Goal: Task Accomplishment & Management: Manage account settings

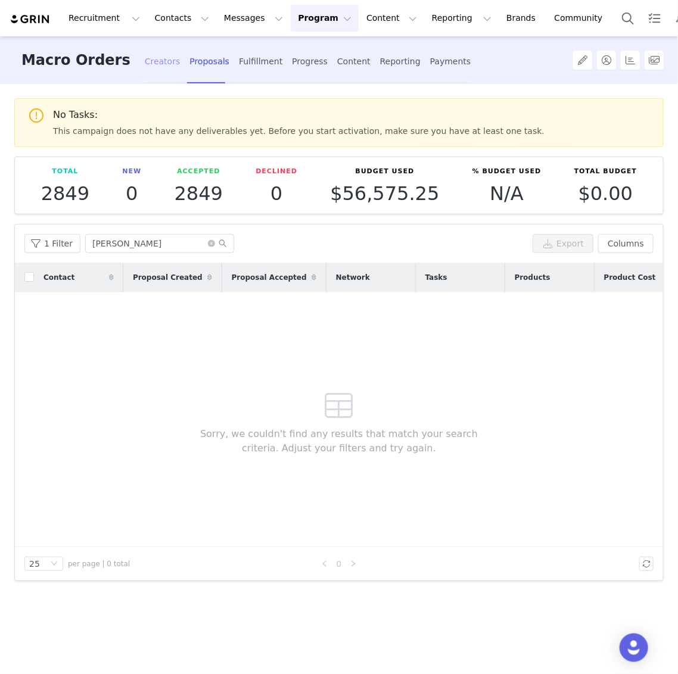
click at [145, 57] on div "Creators" at bounding box center [163, 62] width 36 height 32
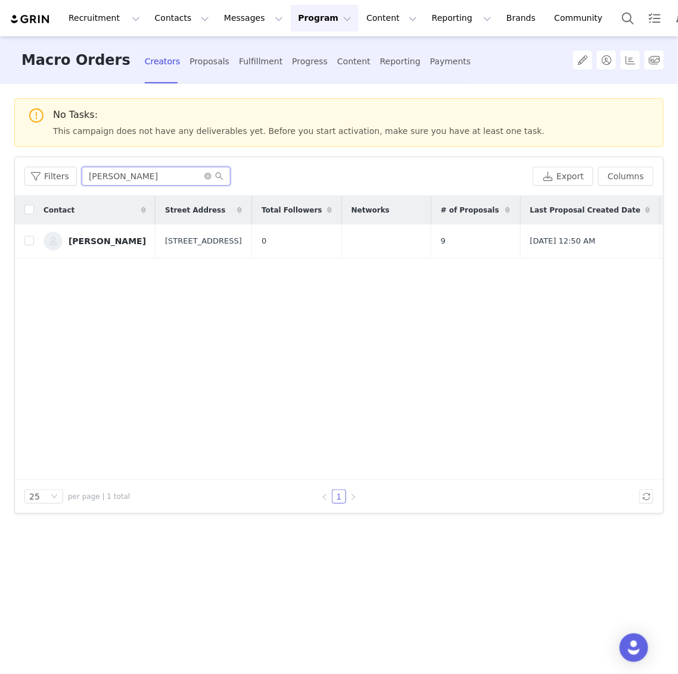
click at [149, 172] on input "[PERSON_NAME]" at bounding box center [156, 176] width 149 height 19
paste input "[PERSON_NAME]"
type input "[PERSON_NAME]"
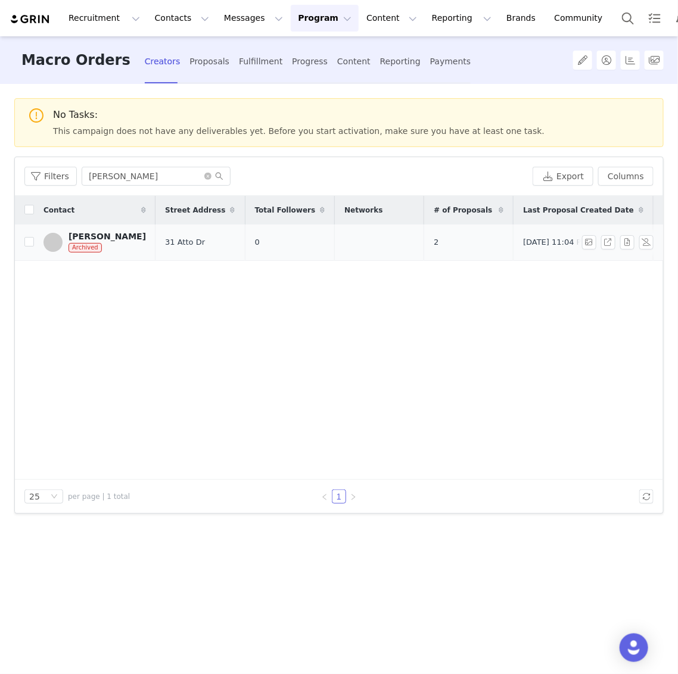
click at [131, 236] on div "[PERSON_NAME]" at bounding box center [106, 237] width 77 height 10
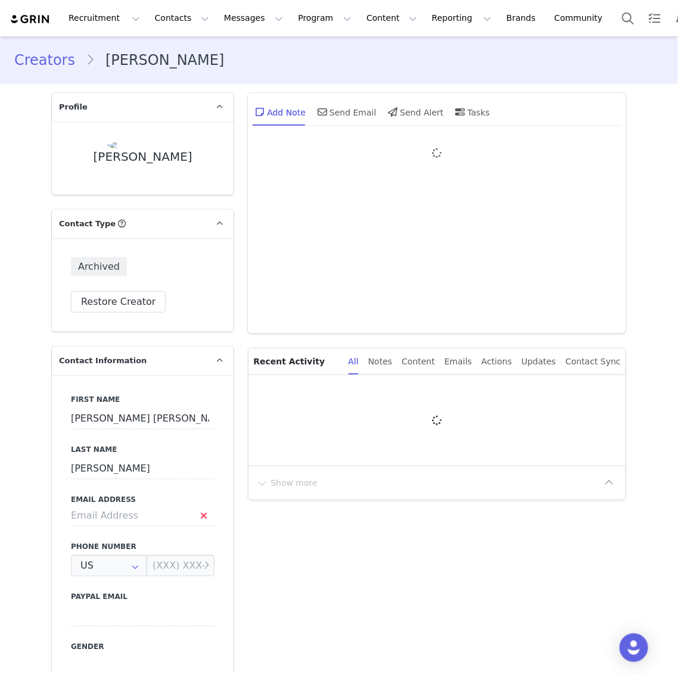
type input "+1 ([GEOGRAPHIC_DATA])"
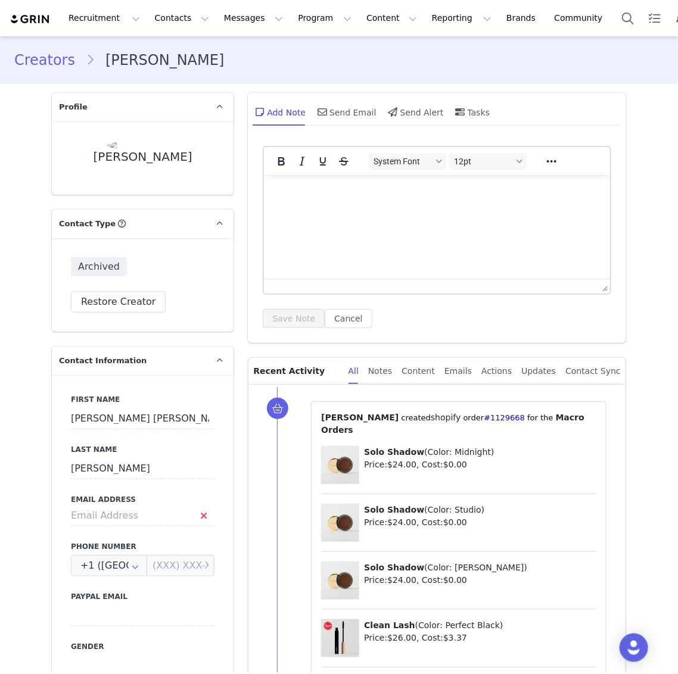
select select "[object Object]"
click at [139, 308] on button "Restore Creator" at bounding box center [118, 301] width 95 height 21
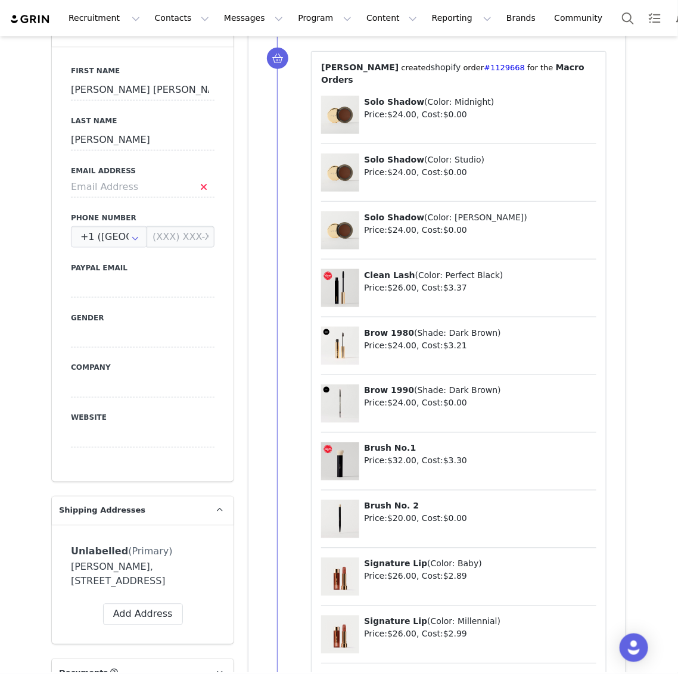
scroll to position [368, 0]
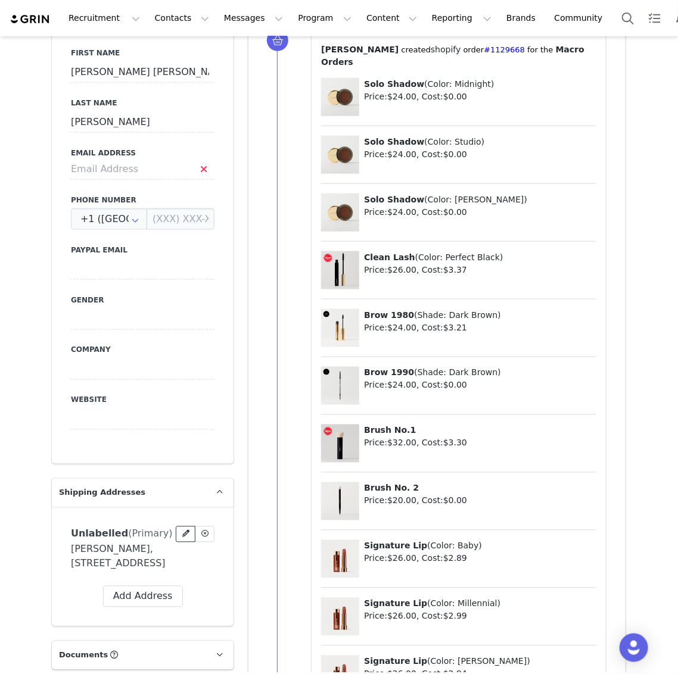
click at [188, 529] on span at bounding box center [185, 534] width 11 height 11
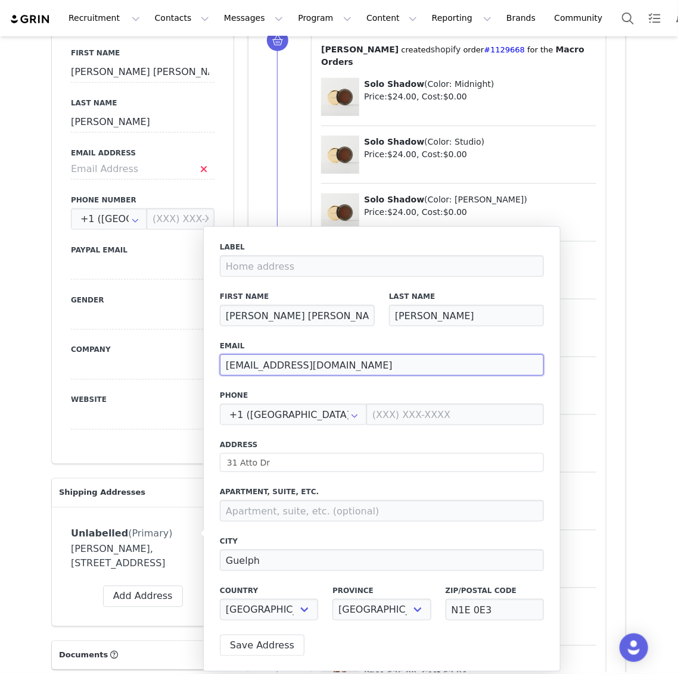
click at [371, 363] on input "[EMAIL_ADDRESS][DOMAIN_NAME]" at bounding box center [382, 364] width 324 height 21
paste input "influencerorder"
type input "[EMAIL_ADDRESS][DOMAIN_NAME]"
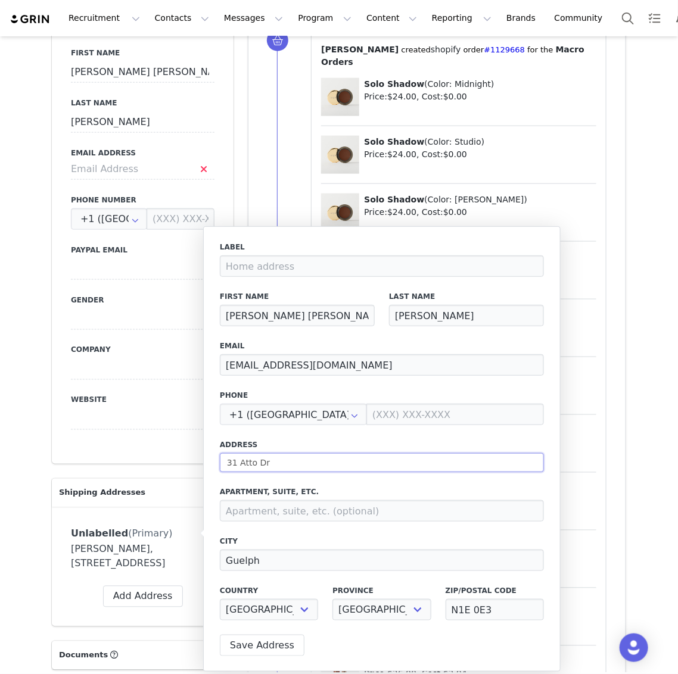
click at [276, 456] on input "31 Atto Dr" at bounding box center [382, 462] width 324 height 19
paste input "ive, Guelph, ON, N1E 0E2"
type input "[STREET_ADDRESS]"
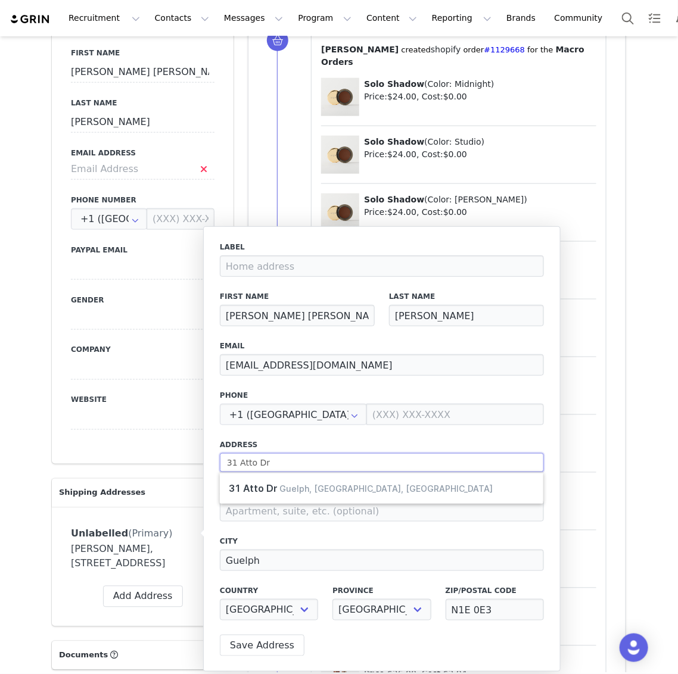
select select
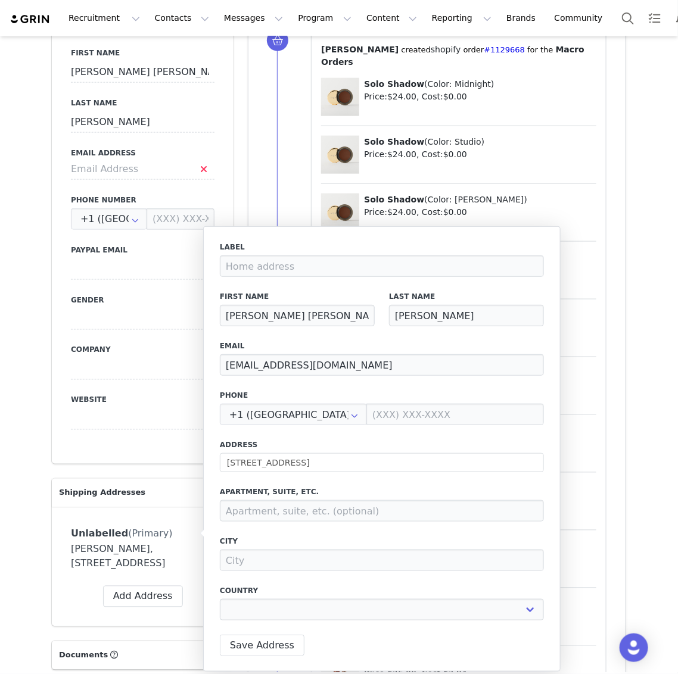
type input "31 Atto Dr"
type input "Guelph"
select select "[object Object]"
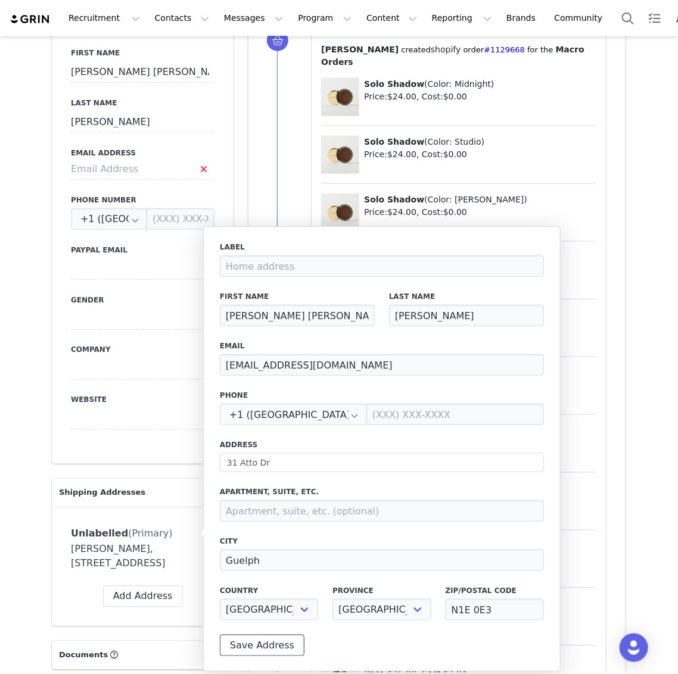
click at [270, 641] on button "Save Address" at bounding box center [262, 645] width 85 height 21
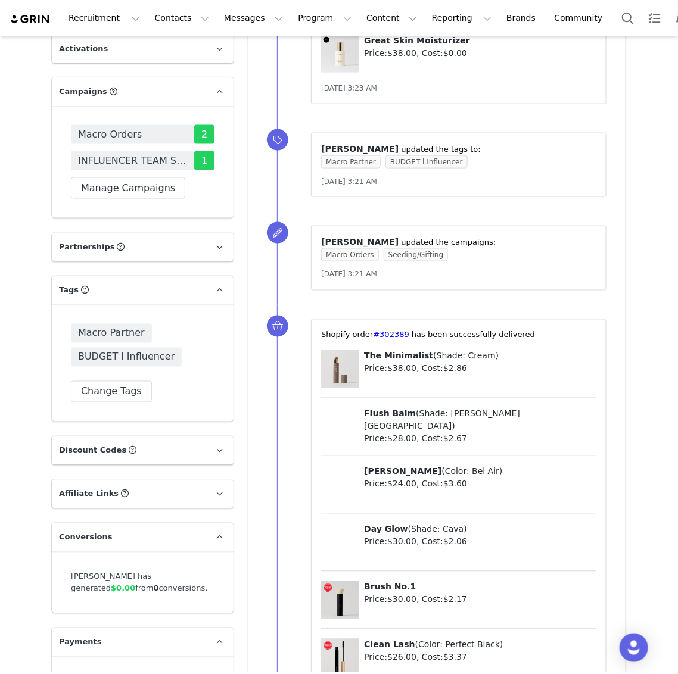
scroll to position [1795, 0]
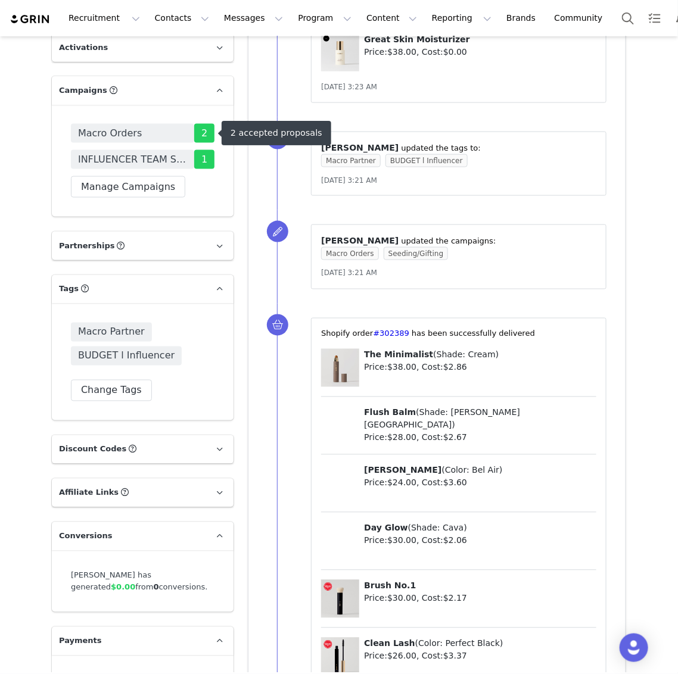
click at [98, 131] on span "Macro Orders" at bounding box center [110, 133] width 64 height 14
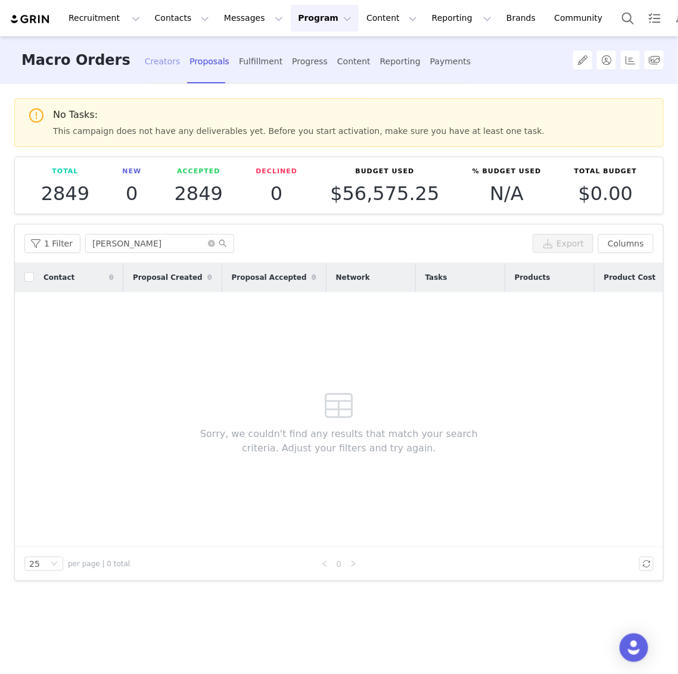
click at [145, 63] on div "Creators" at bounding box center [163, 62] width 36 height 32
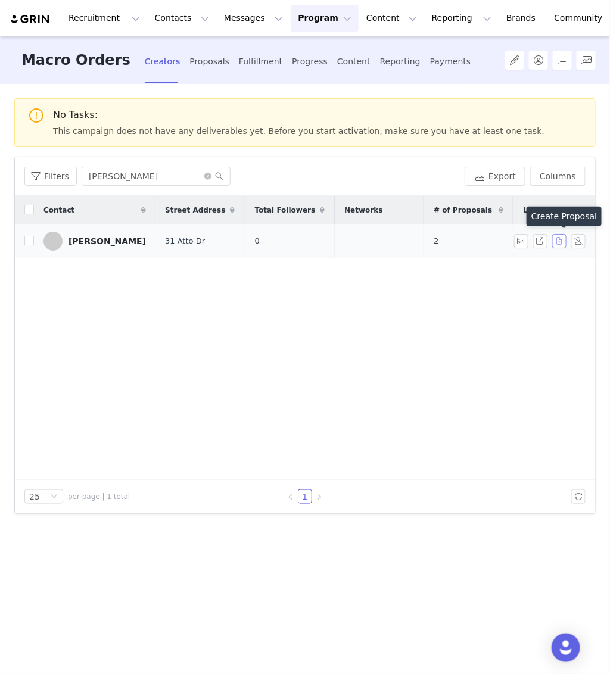
click at [559, 242] on button "button" at bounding box center [559, 241] width 14 height 14
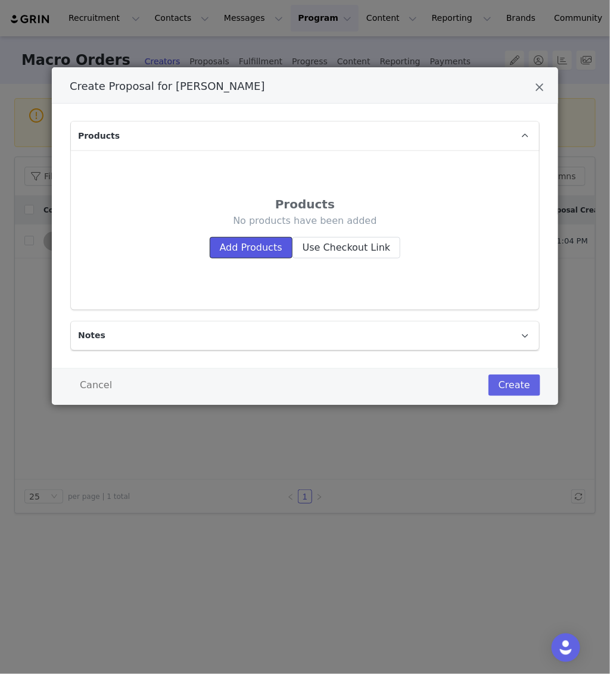
click at [248, 247] on button "Add Products" at bounding box center [251, 247] width 83 height 21
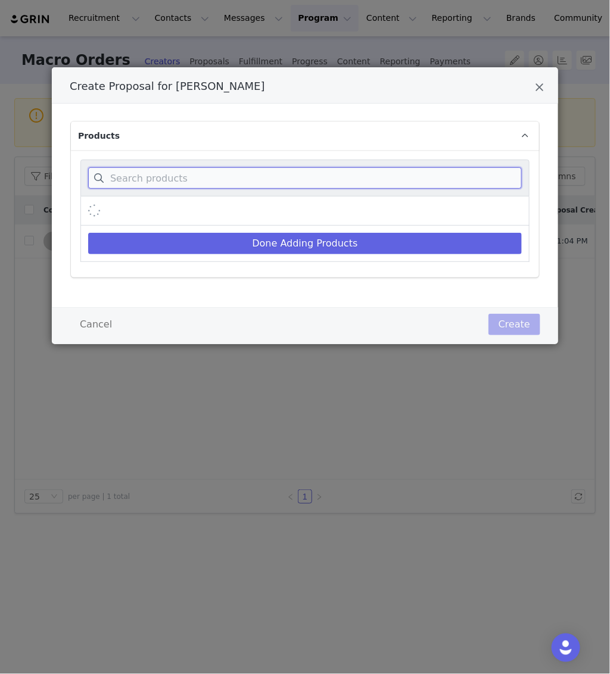
click at [417, 180] on input "Create Proposal for Sarah Nicole Landry" at bounding box center [305, 177] width 434 height 21
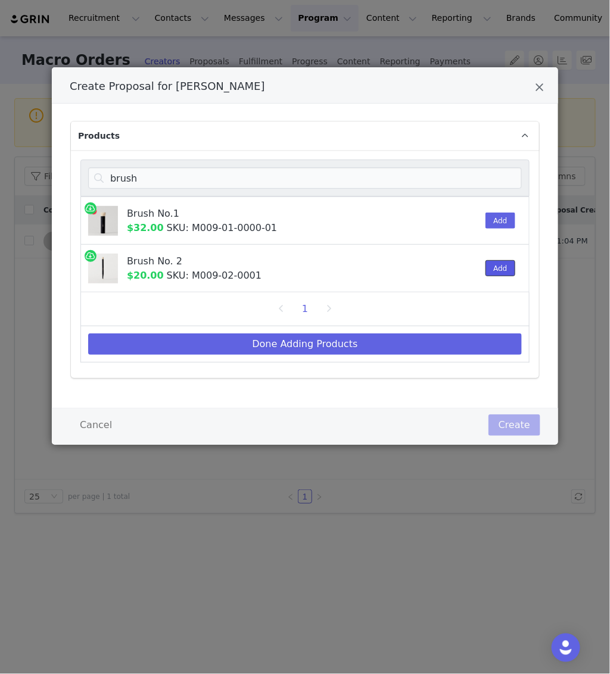
click at [497, 270] on button "Add" at bounding box center [499, 268] width 29 height 16
click at [458, 161] on div "brush" at bounding box center [304, 178] width 449 height 37
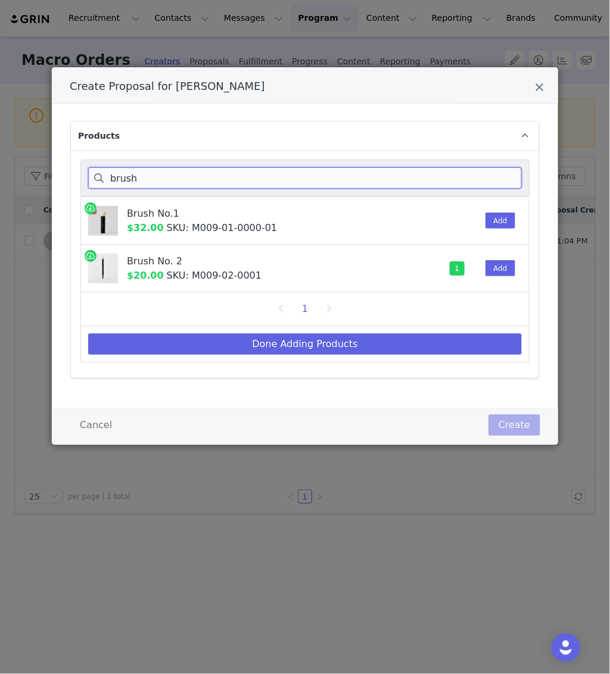
click at [456, 183] on input "brush" at bounding box center [305, 177] width 434 height 21
click at [456, 181] on input "brush" at bounding box center [305, 177] width 434 height 21
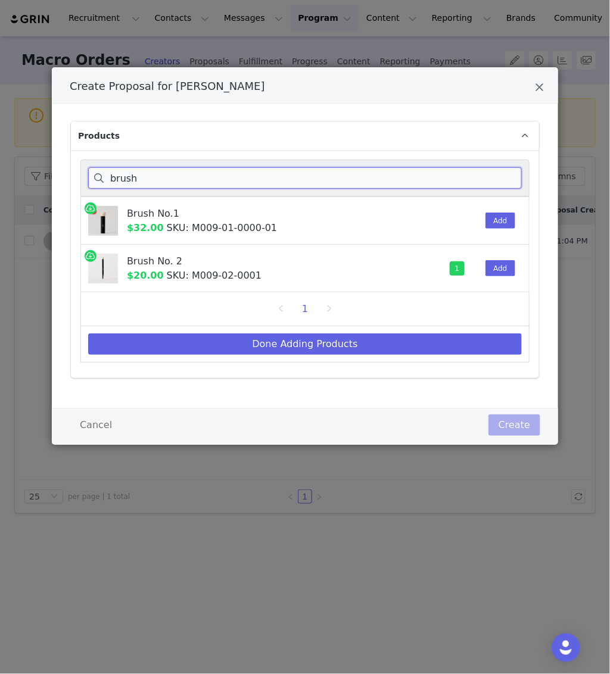
click at [456, 181] on input "brush" at bounding box center [305, 177] width 434 height 21
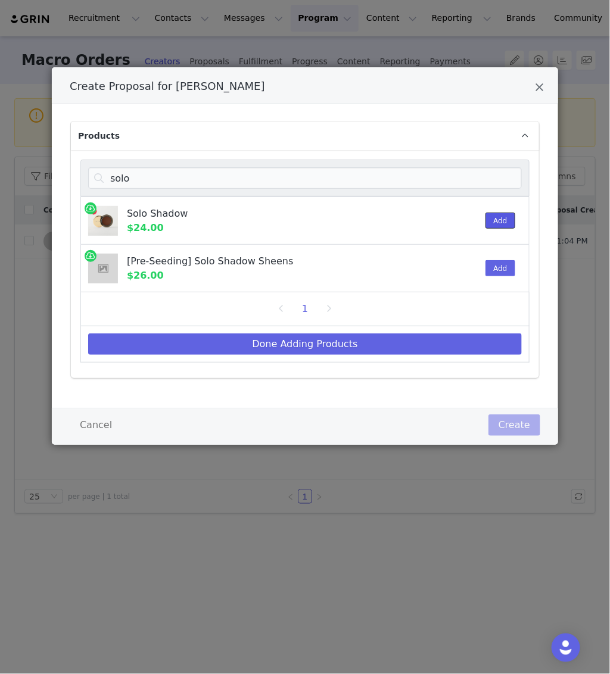
click at [503, 219] on button "Add" at bounding box center [499, 221] width 29 height 16
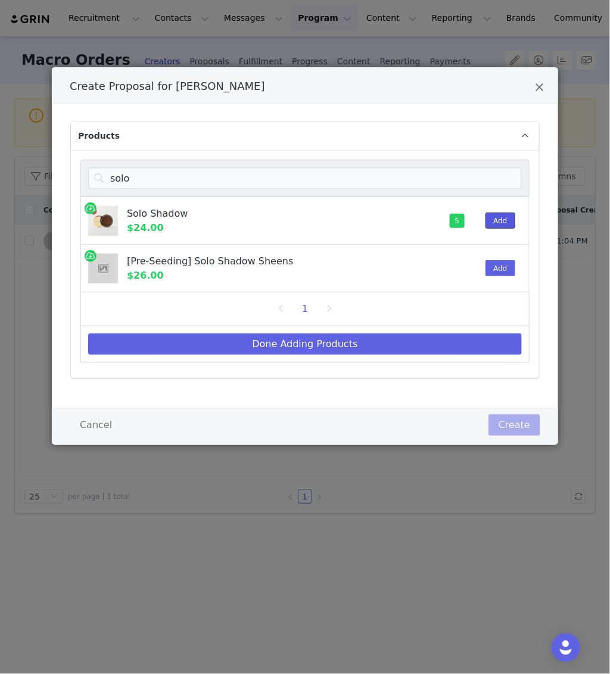
click at [503, 219] on button "Add" at bounding box center [499, 221] width 29 height 16
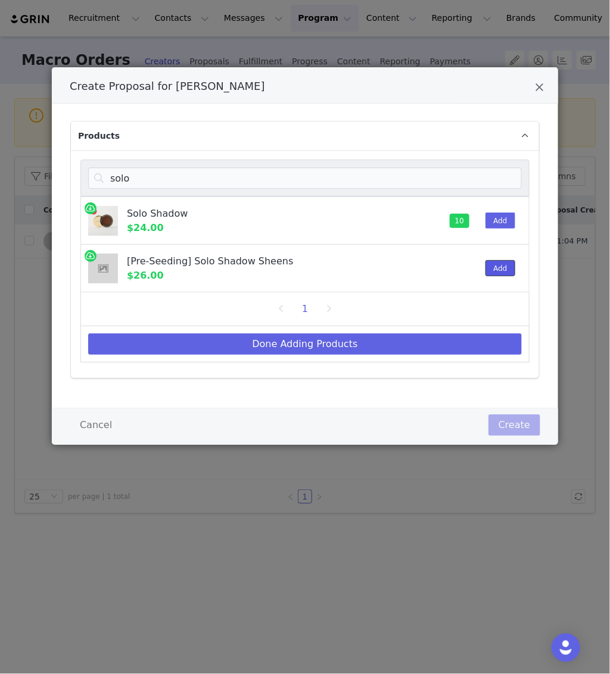
click at [504, 269] on button "Add" at bounding box center [499, 268] width 29 height 16
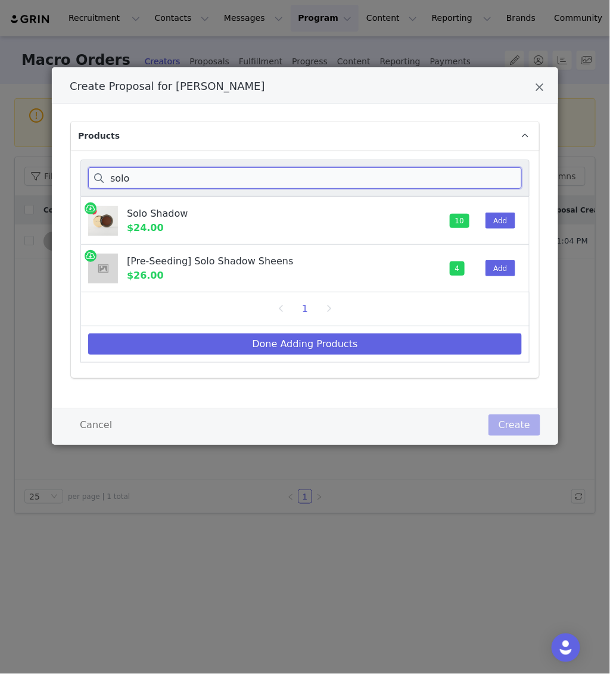
click at [452, 183] on input "solo" at bounding box center [305, 177] width 434 height 21
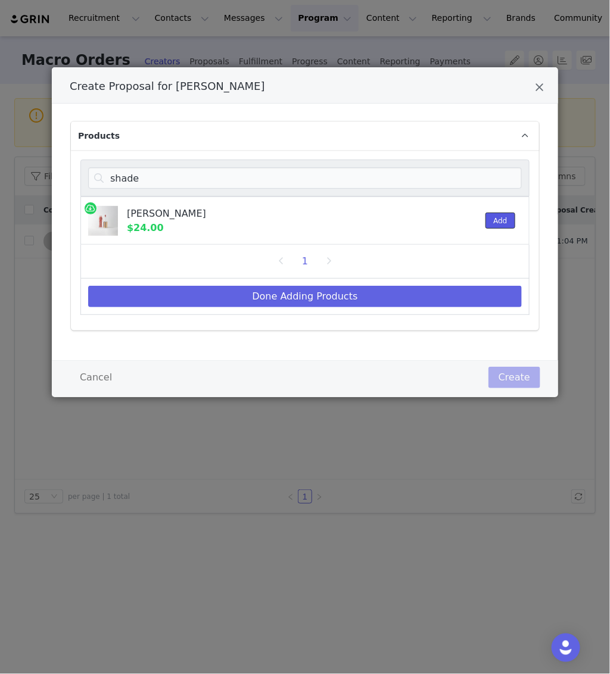
click at [503, 219] on button "Add" at bounding box center [499, 221] width 29 height 16
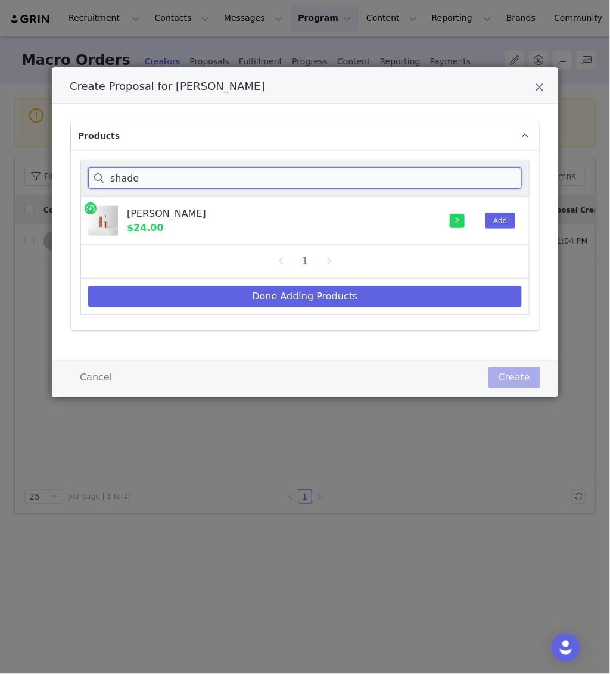
click at [464, 167] on input "shade" at bounding box center [305, 177] width 434 height 21
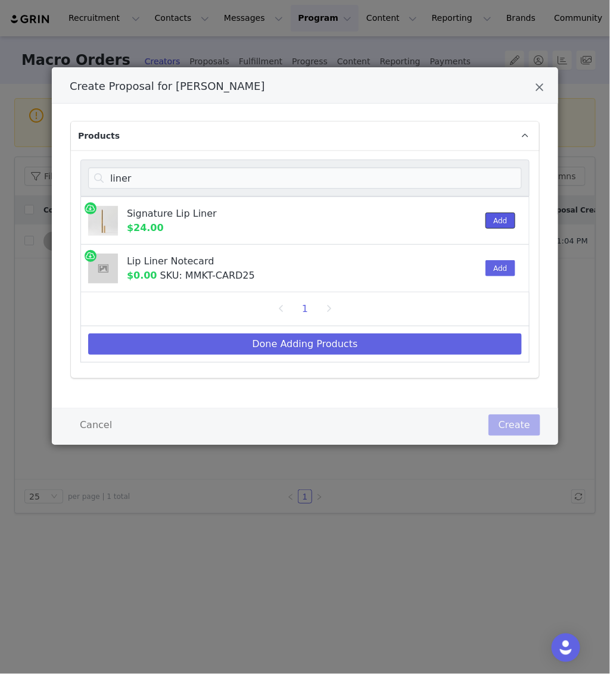
click at [491, 219] on button "Add" at bounding box center [499, 221] width 29 height 16
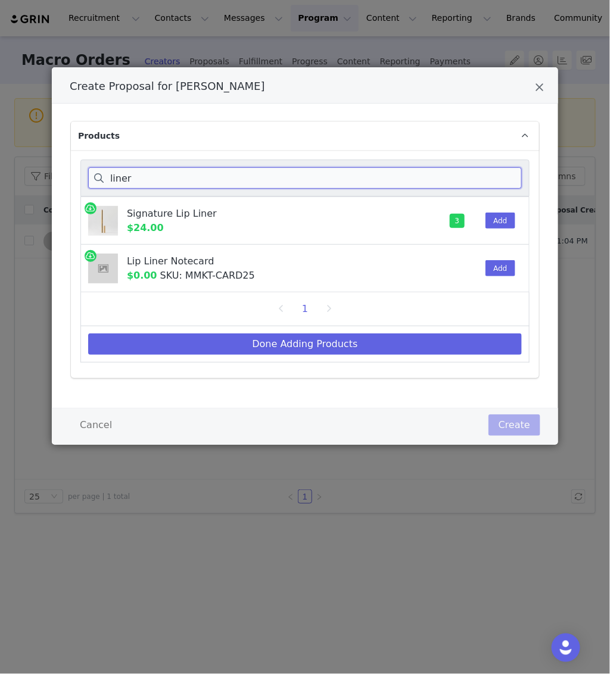
click at [441, 177] on input "liner" at bounding box center [305, 177] width 434 height 21
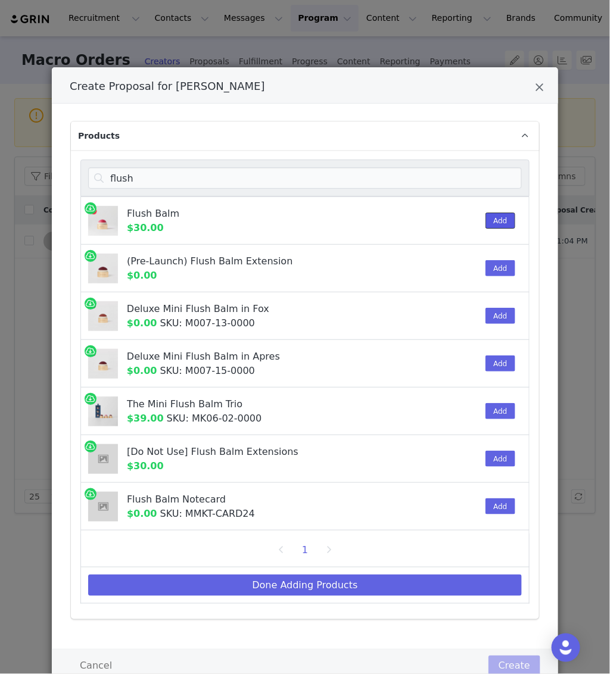
click at [507, 218] on button "Add" at bounding box center [499, 221] width 29 height 16
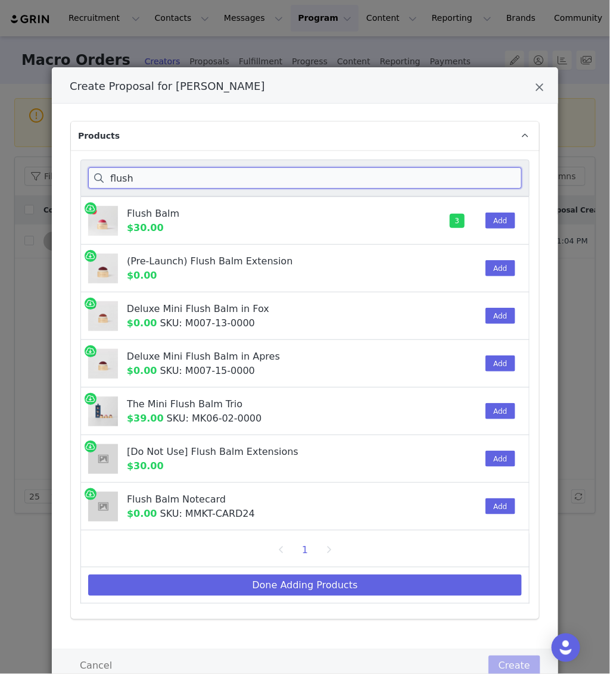
click at [406, 184] on input "flush" at bounding box center [305, 177] width 434 height 21
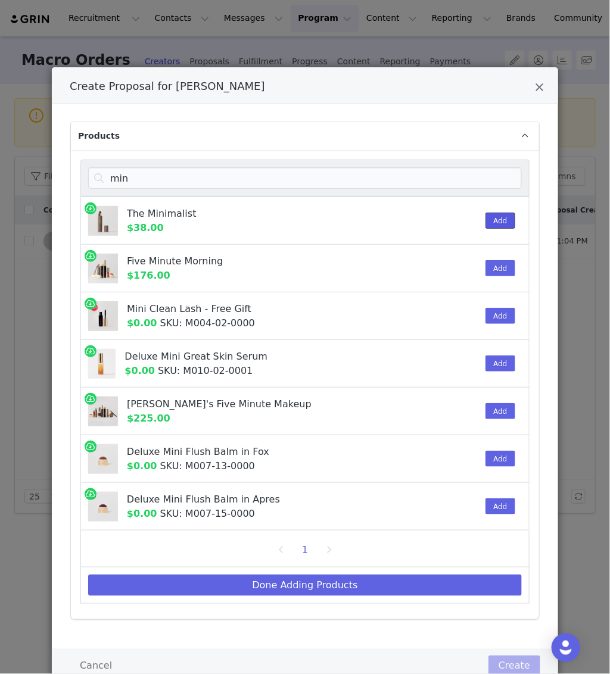
click at [497, 218] on button "Add" at bounding box center [499, 221] width 29 height 16
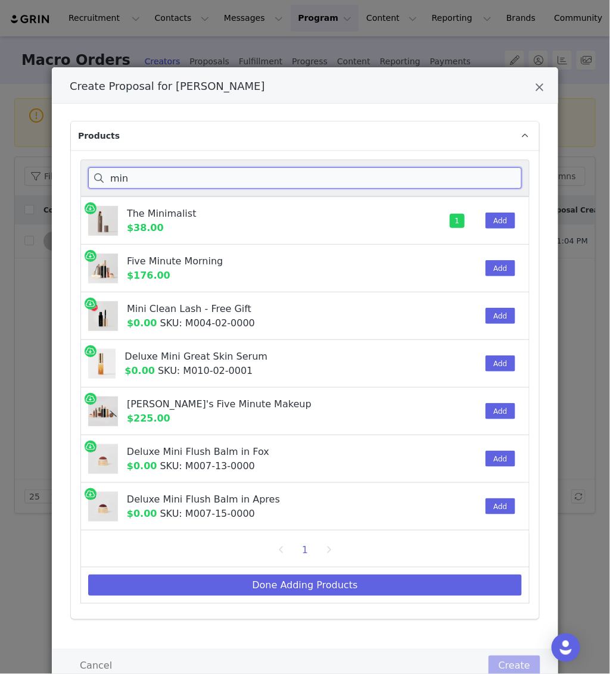
click at [448, 167] on input "min" at bounding box center [305, 177] width 434 height 21
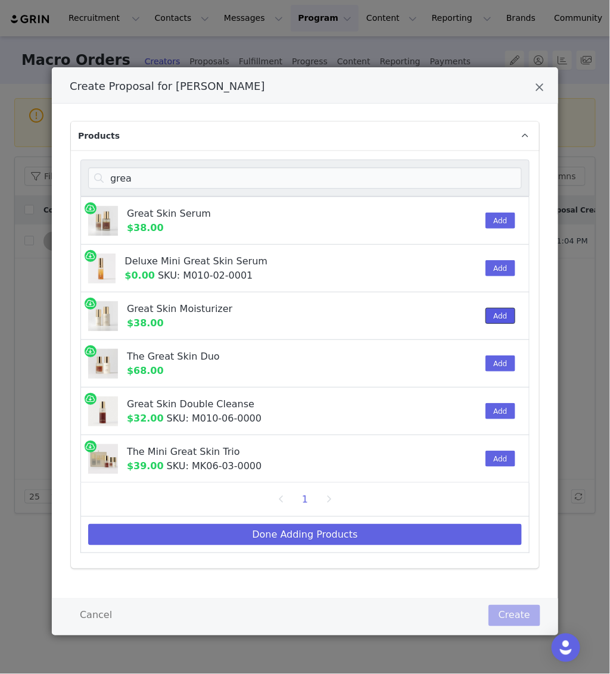
click at [498, 312] on button "Add" at bounding box center [499, 316] width 29 height 16
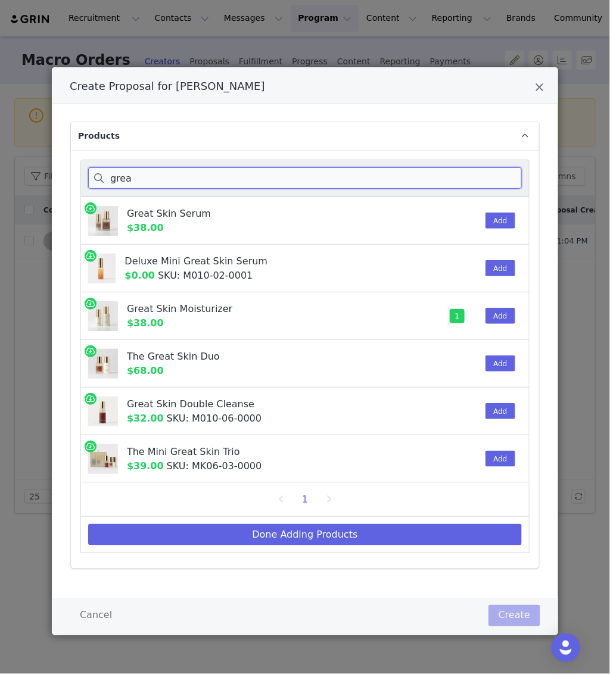
click at [414, 169] on input "grea" at bounding box center [305, 177] width 434 height 21
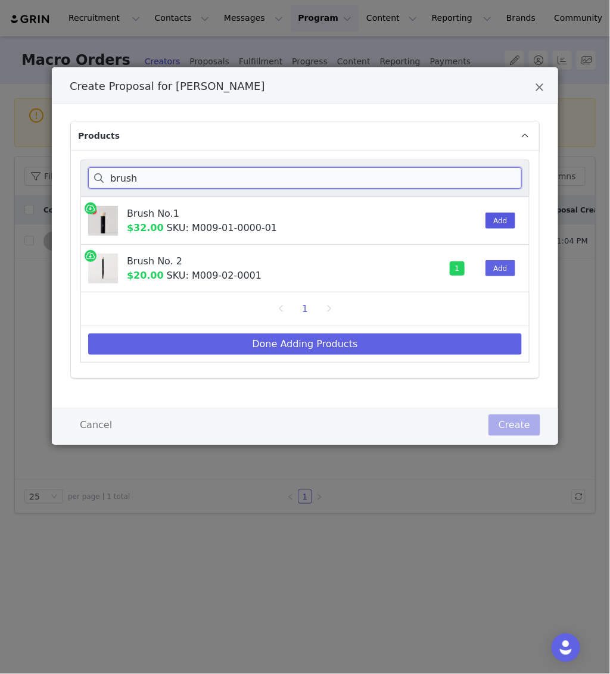
type input "brush"
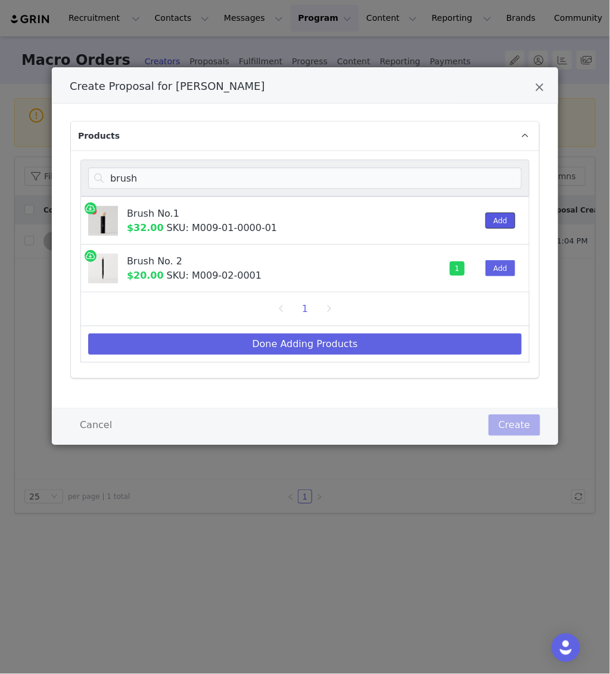
click at [494, 220] on button "Add" at bounding box center [499, 221] width 29 height 16
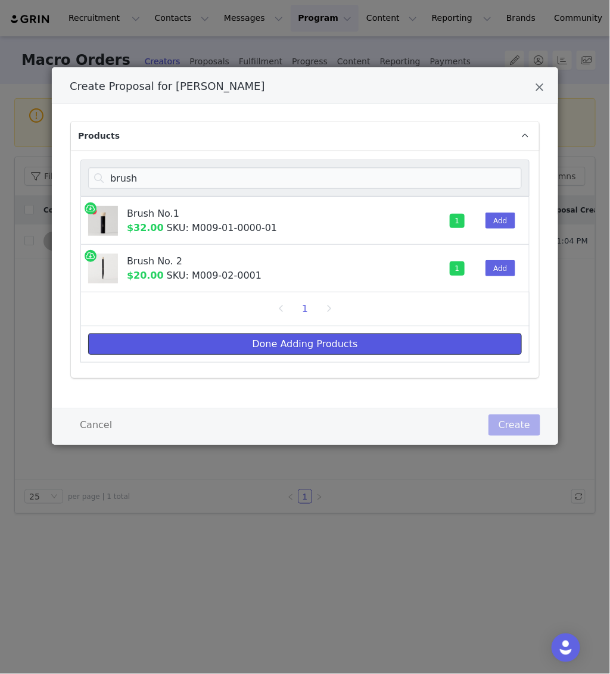
click at [356, 342] on button "Done Adding Products" at bounding box center [305, 343] width 434 height 21
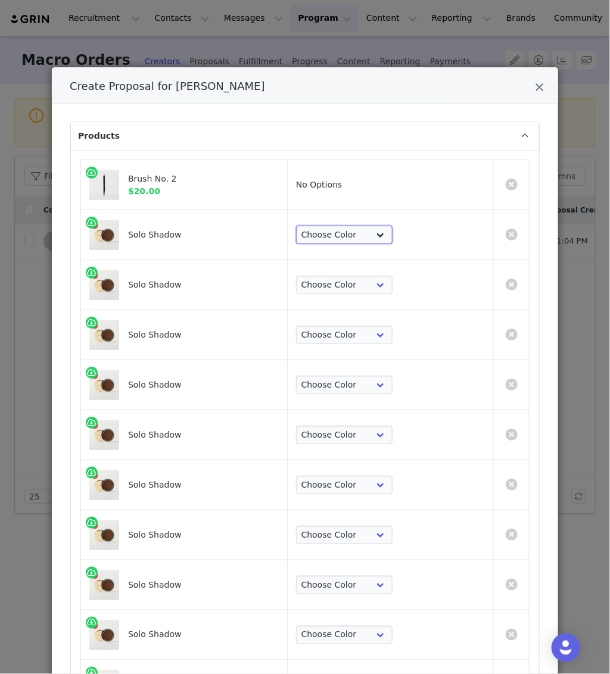
click at [392, 227] on select "Choose Color Studio Vachetta Midcentury Brun Social [PERSON_NAME] Midnight" at bounding box center [344, 235] width 96 height 19
select select "19639119"
click at [356, 226] on select "Choose Color Studio Vachetta Midcentury Brun Social [PERSON_NAME] Midnight" at bounding box center [344, 235] width 96 height 19
click at [382, 277] on select "Choose Color Studio Vachetta Midcentury Brun Social [PERSON_NAME] Midnight" at bounding box center [344, 285] width 96 height 19
select select "19639120"
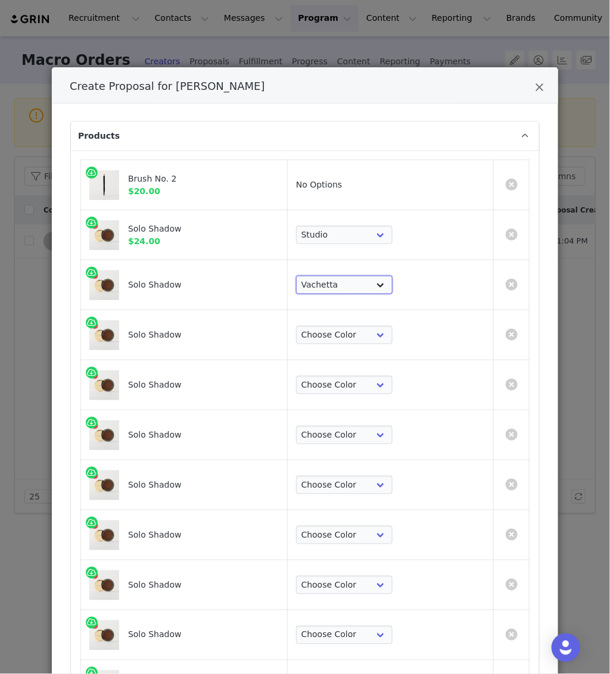
click at [356, 276] on select "Choose Color Studio Vachetta Midcentury Brun Social [PERSON_NAME] Midnight" at bounding box center [344, 285] width 96 height 19
click at [371, 335] on select "Choose Color Studio Vachetta Midcentury Brun Social [PERSON_NAME] Midnight" at bounding box center [344, 335] width 96 height 19
select select "19639121"
click at [356, 326] on select "Choose Color Studio Vachetta Midcentury Brun Social [PERSON_NAME] Midnight" at bounding box center [344, 335] width 96 height 19
click at [376, 378] on select "Choose Color Studio Vachetta Midcentury Brun Social [PERSON_NAME] Midnight" at bounding box center [344, 385] width 96 height 19
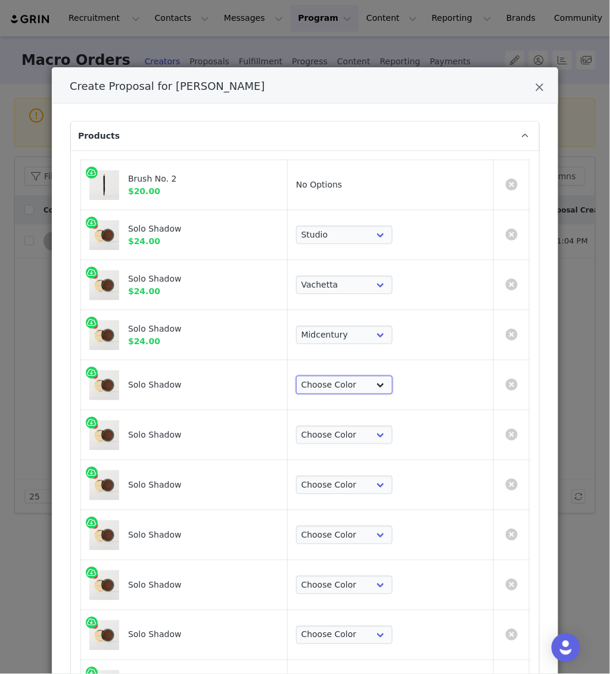
select select "19639122"
click at [356, 376] on select "Choose Color Studio Vachetta Midcentury Brun Social [PERSON_NAME] Midnight" at bounding box center [344, 385] width 96 height 19
click at [387, 429] on select "Choose Color Studio Vachetta Midcentury Brun Social [PERSON_NAME] Midnight" at bounding box center [344, 435] width 96 height 19
select select "19639123"
click at [356, 426] on select "Choose Color Studio Vachetta Midcentury Brun Social [PERSON_NAME] Midnight" at bounding box center [344, 435] width 96 height 19
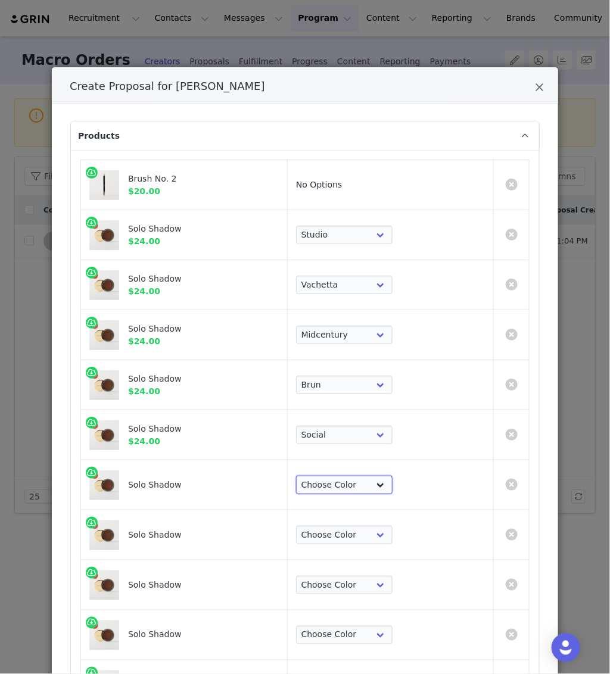
click at [386, 487] on select "Choose Color Studio Vachetta Midcentury Brun Social [PERSON_NAME] Midnight" at bounding box center [344, 485] width 96 height 19
select select "19639124"
click at [356, 476] on select "Choose Color Studio Vachetta Midcentury Brun Social [PERSON_NAME] Midnight" at bounding box center [344, 485] width 96 height 19
click at [392, 532] on select "Choose Color Studio Vachetta Midcentury Brun Social [PERSON_NAME] Midnight" at bounding box center [344, 535] width 96 height 19
select select "19639125"
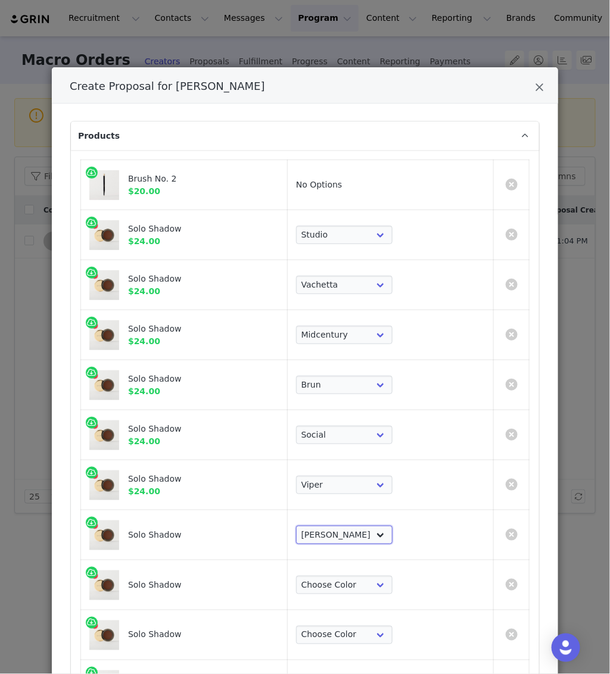
click at [356, 526] on select "Choose Color Studio Vachetta Midcentury Brun Social [PERSON_NAME] Midnight" at bounding box center [344, 535] width 96 height 19
click at [392, 593] on select "Choose Color Studio Vachetta Midcentury Brun Social [PERSON_NAME] Midnight" at bounding box center [344, 585] width 96 height 19
click at [356, 576] on select "Choose Color Studio Vachetta Midcentury Brun Social [PERSON_NAME] Midnight" at bounding box center [344, 585] width 96 height 19
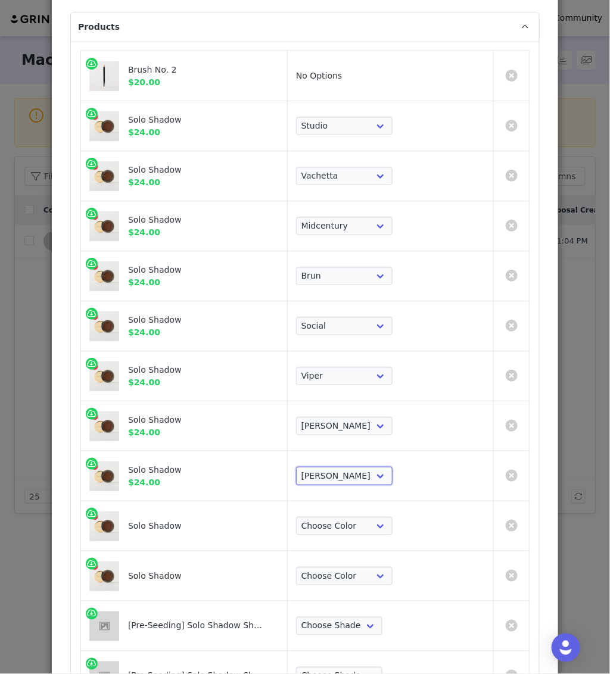
scroll to position [110, 0]
click at [392, 476] on select "Choose Color Studio Vachetta Midcentury Brun Social [PERSON_NAME] Midnight" at bounding box center [344, 475] width 96 height 19
select select "19639126"
click at [356, 466] on select "Choose Color Studio Vachetta Midcentury Brun Social [PERSON_NAME] Midnight" at bounding box center [344, 475] width 96 height 19
click at [512, 524] on link "Create Proposal for Sarah Nicole Landry" at bounding box center [512, 525] width 12 height 12
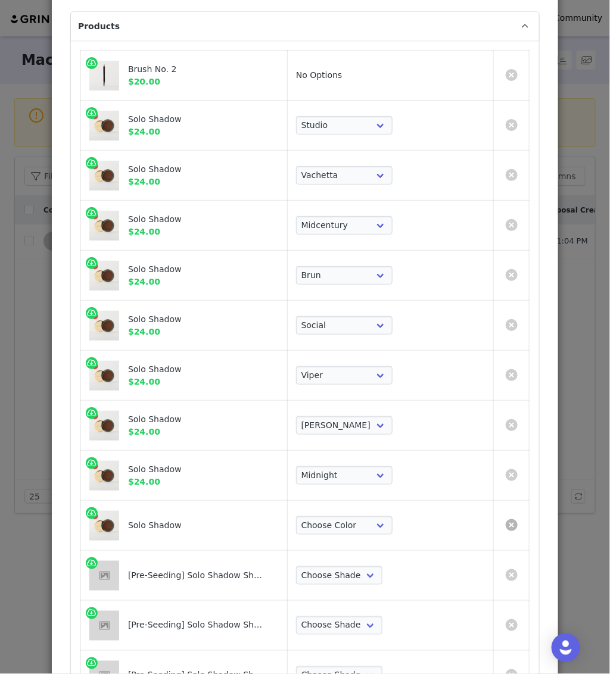
click at [512, 525] on link "Create Proposal for Sarah Nicole Landry" at bounding box center [512, 525] width 12 height 12
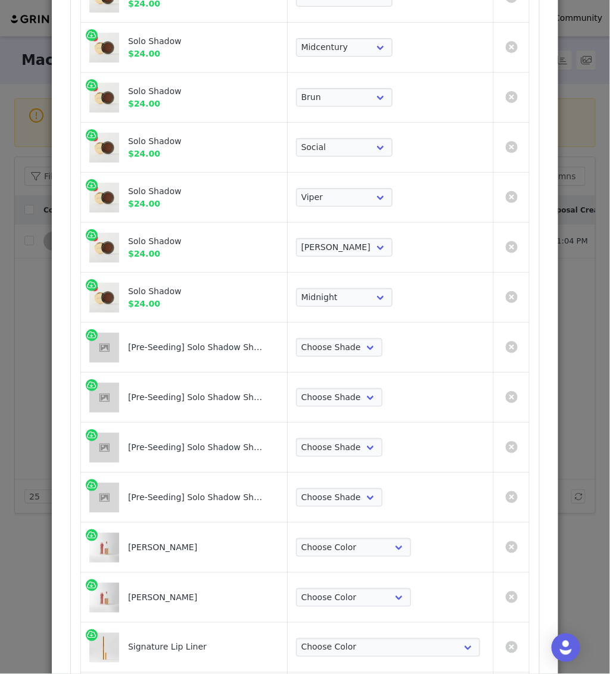
scroll to position [288, 0]
click at [382, 342] on select "Choose Shade Sartorial [PERSON_NAME] Matchbook" at bounding box center [339, 347] width 86 height 19
select select "28752871"
click at [356, 338] on select "Choose Shade Sartorial [PERSON_NAME] Matchbook" at bounding box center [339, 347] width 86 height 19
click at [382, 390] on select "Choose Shade Sartorial [PERSON_NAME] Matchbook" at bounding box center [339, 397] width 86 height 19
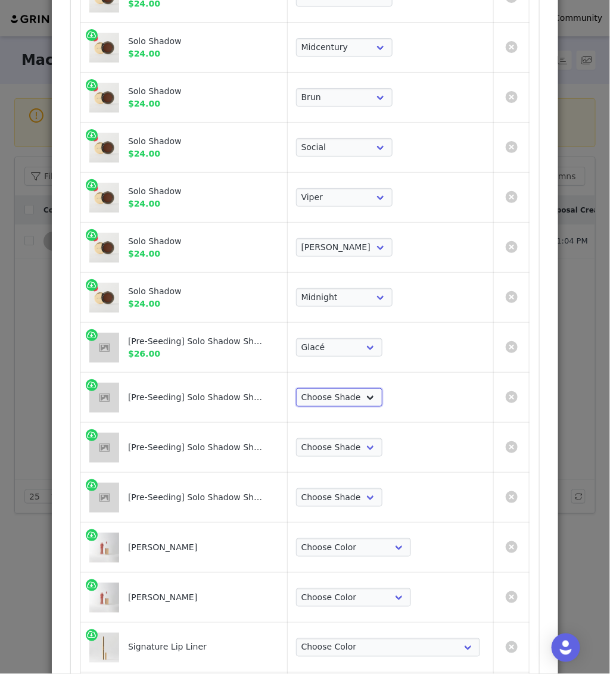
select select "28752870"
click at [356, 388] on select "Choose Shade Sartorial [PERSON_NAME] Matchbook" at bounding box center [339, 397] width 86 height 19
click at [372, 446] on select "Choose Shade Sartorial [PERSON_NAME] Matchbook" at bounding box center [339, 447] width 86 height 19
select select "28752872"
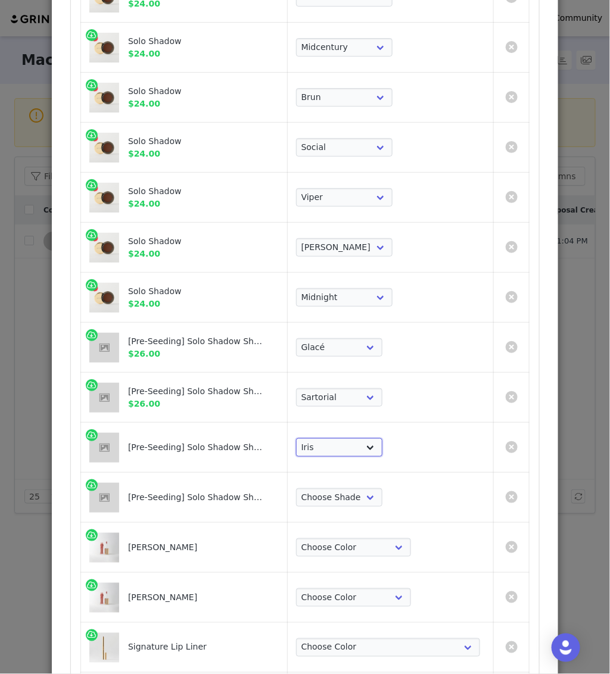
click at [356, 438] on select "Choose Shade Sartorial [PERSON_NAME] Matchbook" at bounding box center [339, 447] width 86 height 19
click at [382, 491] on select "Choose Shade Sartorial [PERSON_NAME] Matchbook" at bounding box center [339, 497] width 86 height 19
select select "28752873"
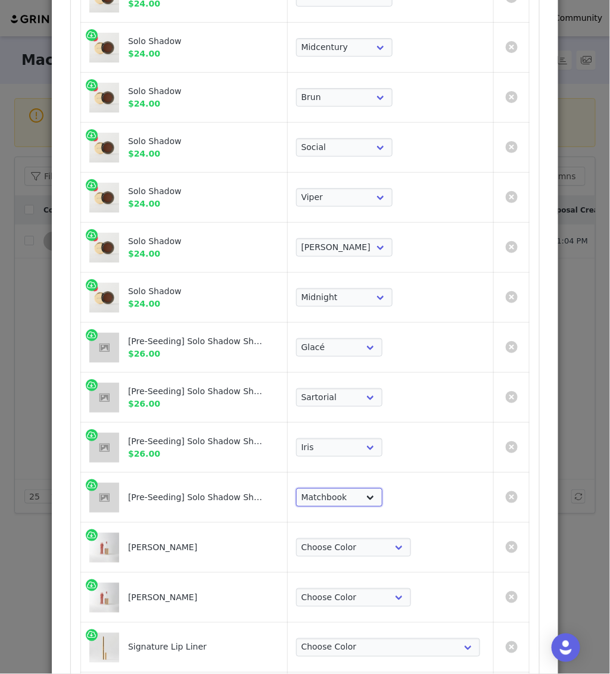
click at [356, 488] on select "Choose Shade Sartorial [PERSON_NAME] Matchbook" at bounding box center [339, 497] width 86 height 19
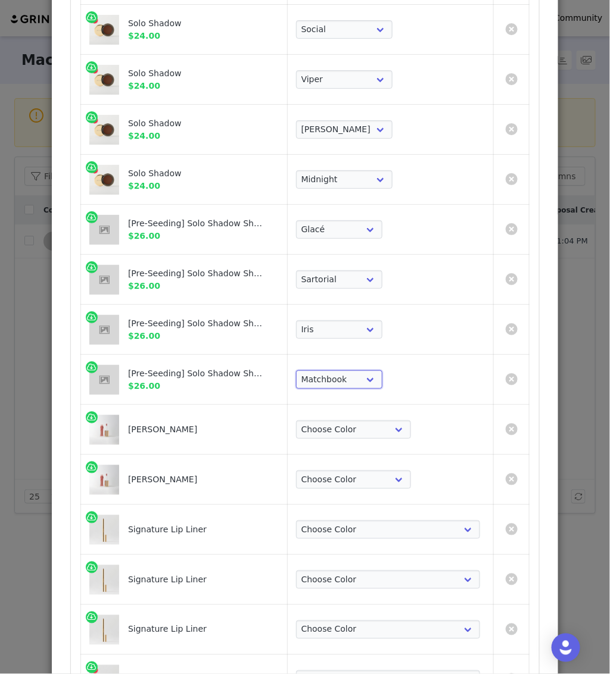
scroll to position [410, 0]
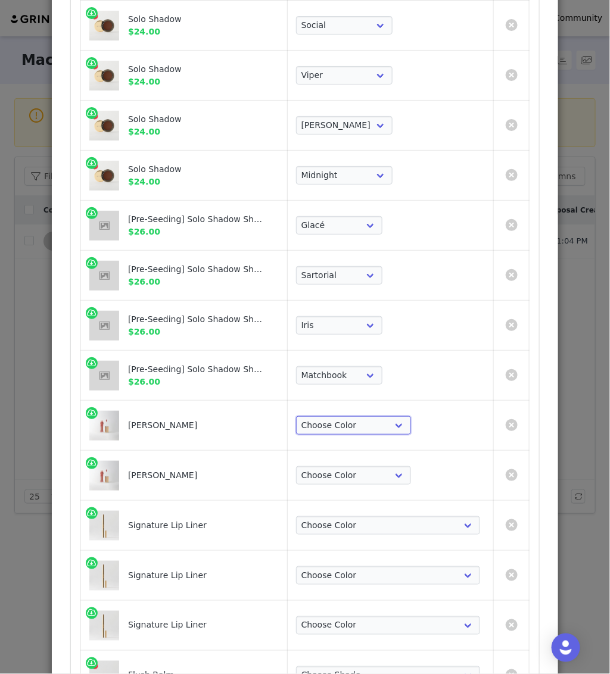
click at [384, 419] on select "Choose Color Pink Beet Jeté Sangria Les Deux Maraschino Taupe [GEOGRAPHIC_DATA]…" at bounding box center [353, 425] width 115 height 19
select select "27158277"
click at [356, 416] on select "Choose Color Pink Beet Jeté Sangria Les Deux Maraschino Taupe [GEOGRAPHIC_DATA]…" at bounding box center [353, 425] width 115 height 19
click at [399, 470] on select "Choose Color Pink Beet Jeté Sangria Les Deux Maraschino Taupe [GEOGRAPHIC_DATA]…" at bounding box center [353, 475] width 115 height 19
select select "27158279"
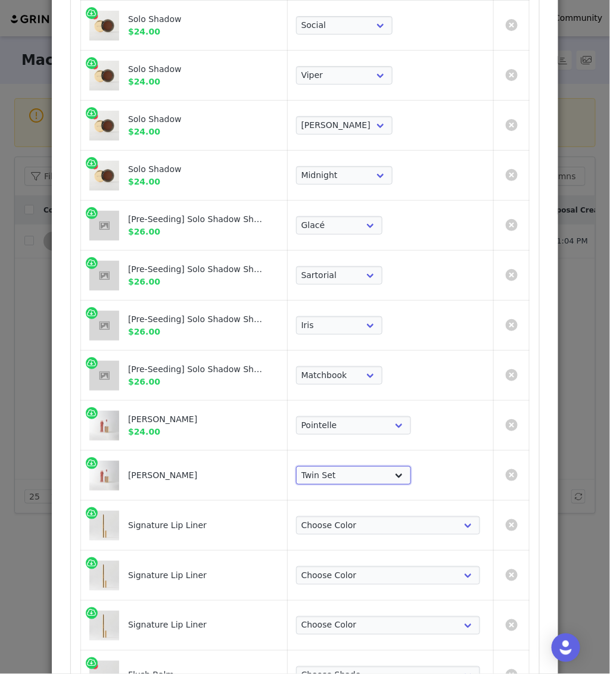
click at [356, 466] on select "Choose Color Pink Beet Jeté Sangria Les Deux Maraschino Taupe [GEOGRAPHIC_DATA]…" at bounding box center [353, 475] width 115 height 19
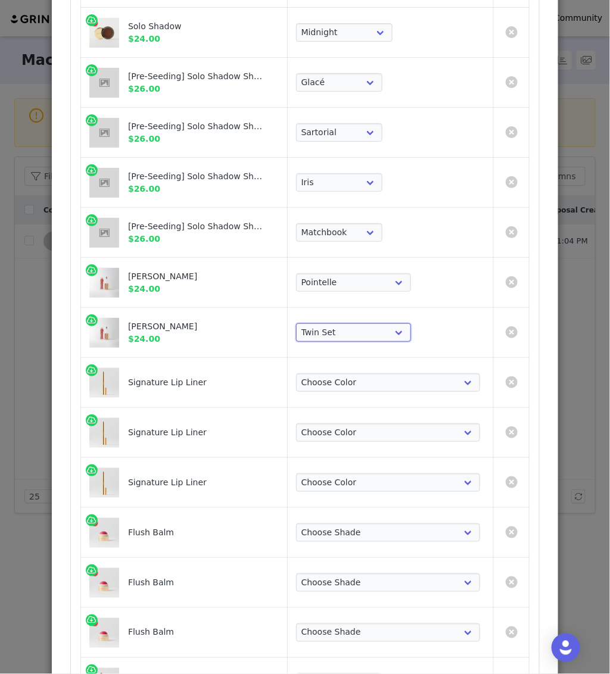
scroll to position [554, 0]
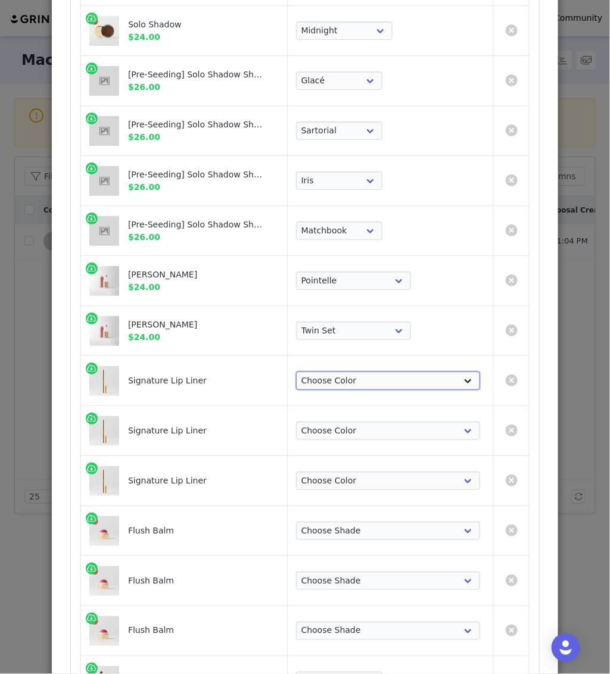
click at [397, 381] on select "Choose Color [PERSON_NAME] Hills Bespoke Coupé Sportif Mayfair Tabac Brownstone…" at bounding box center [388, 381] width 184 height 19
select select "26311675"
click at [356, 372] on select "Choose Color [PERSON_NAME] Hills Bespoke Coupé Sportif Mayfair Tabac Brownstone…" at bounding box center [388, 381] width 184 height 19
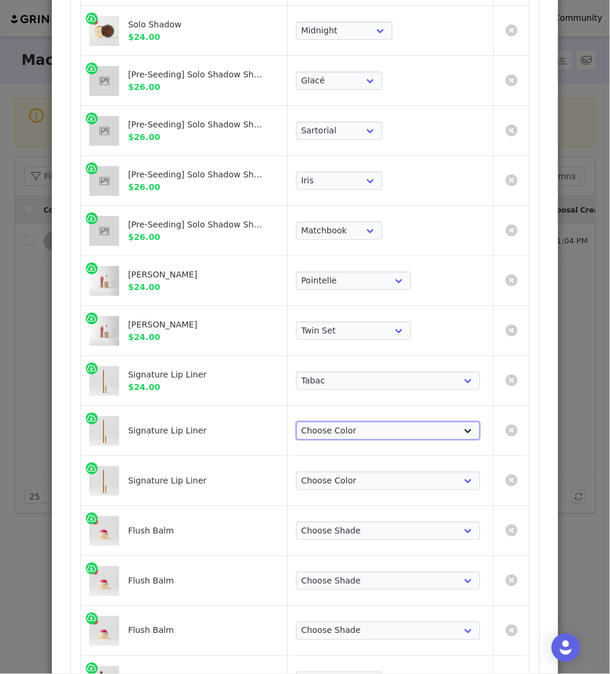
click at [419, 431] on select "Choose Color [PERSON_NAME] Hills Bespoke Coupé Sportif Mayfair Tabac Brownstone…" at bounding box center [388, 431] width 184 height 19
select select "28783017"
click at [356, 422] on select "Choose Color [PERSON_NAME] Hills Bespoke Coupé Sportif Mayfair Tabac Brownstone…" at bounding box center [388, 431] width 184 height 19
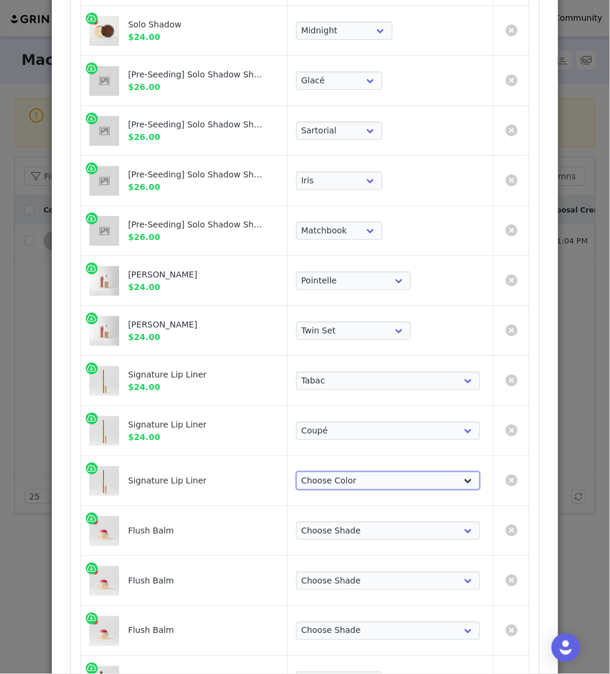
click at [391, 474] on select "Choose Color [PERSON_NAME] Hills Bespoke Coupé Sportif Mayfair Tabac Brownstone…" at bounding box center [388, 481] width 184 height 19
select select "26311670"
click at [356, 472] on select "Choose Color [PERSON_NAME] Hills Bespoke Coupé Sportif Mayfair Tabac Brownstone…" at bounding box center [388, 481] width 184 height 19
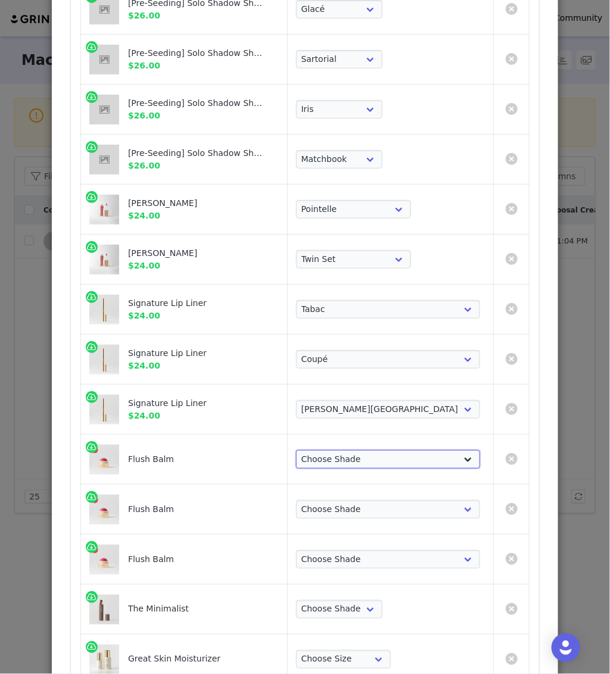
click at [414, 462] on select "Choose [PERSON_NAME] Hills Cheeky Après Fox Terracotta [GEOGRAPHIC_DATA] Le Bon…" at bounding box center [388, 459] width 184 height 19
select select "26421111"
click at [356, 450] on select "Choose [PERSON_NAME] Hills Cheeky Après Fox Terracotta [GEOGRAPHIC_DATA] Le Bon…" at bounding box center [388, 459] width 184 height 19
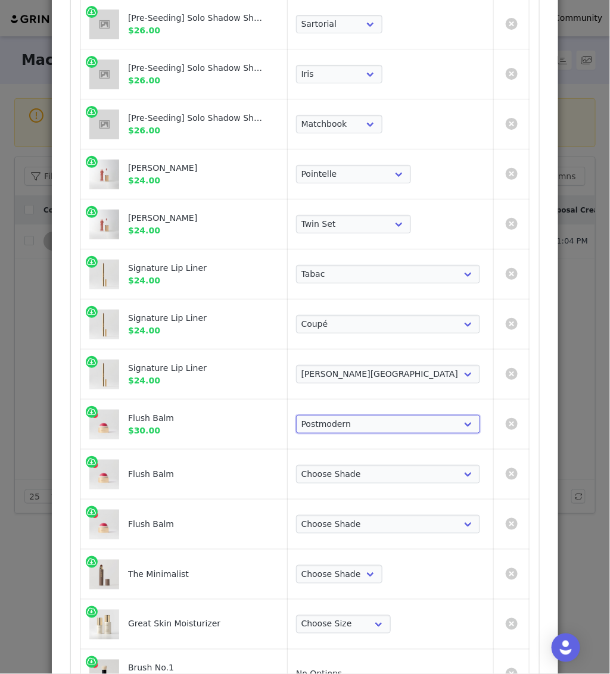
scroll to position [666, 0]
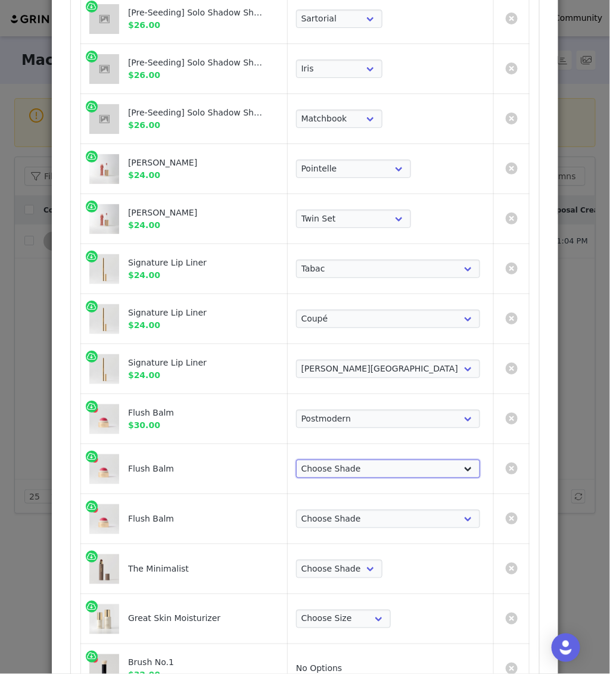
click at [414, 474] on select "Choose [PERSON_NAME] Hills Cheeky Après Fox Terracotta [GEOGRAPHIC_DATA] Le Bon…" at bounding box center [388, 469] width 184 height 19
select select "26421108"
click at [356, 460] on select "Choose [PERSON_NAME] Hills Cheeky Après Fox Terracotta [GEOGRAPHIC_DATA] Le Bon…" at bounding box center [388, 469] width 184 height 19
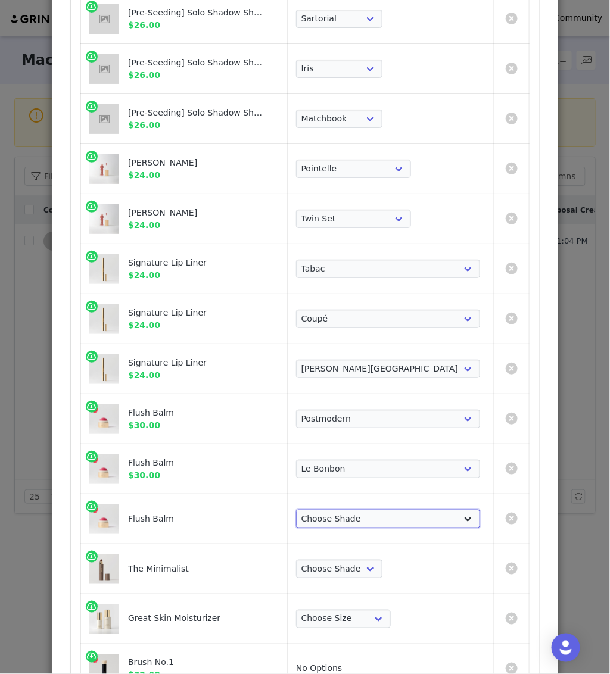
click at [407, 522] on select "Choose [PERSON_NAME] Hills Cheeky Après Fox Terracotta [GEOGRAPHIC_DATA] Le Bon…" at bounding box center [388, 519] width 184 height 19
select select "16098255"
click at [356, 510] on select "Choose [PERSON_NAME] Hills Cheeky Après Fox Terracotta [GEOGRAPHIC_DATA] Le Bon…" at bounding box center [388, 519] width 184 height 19
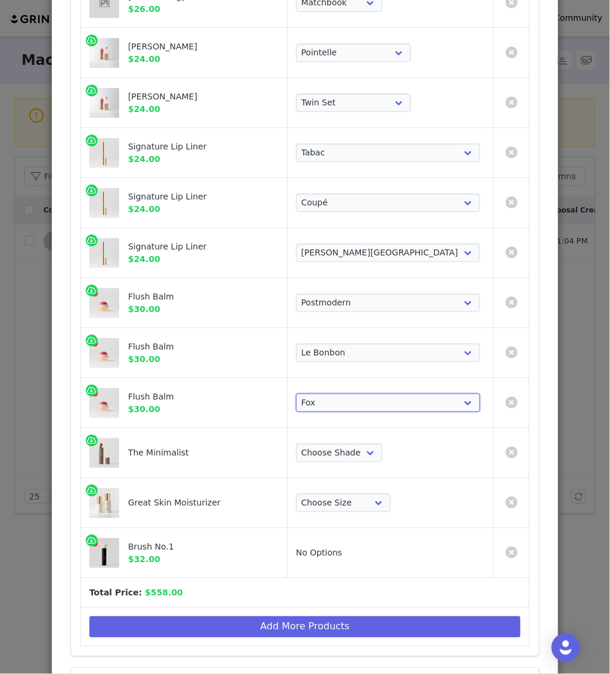
scroll to position [783, 0]
click at [382, 445] on select "Choose Shade Umber Sepia Tiger Eye Cacao Sienna Chestnut [PERSON_NAME] Khaki Ca…" at bounding box center [339, 453] width 86 height 19
select select "25179965"
click at [356, 444] on select "Choose Shade Umber Sepia Tiger Eye Cacao Sienna Chestnut [PERSON_NAME] Khaki Ca…" at bounding box center [339, 453] width 86 height 19
click at [390, 503] on select "Choose Size Full-Size (50ml) Mini-Size (15ml)" at bounding box center [343, 503] width 95 height 19
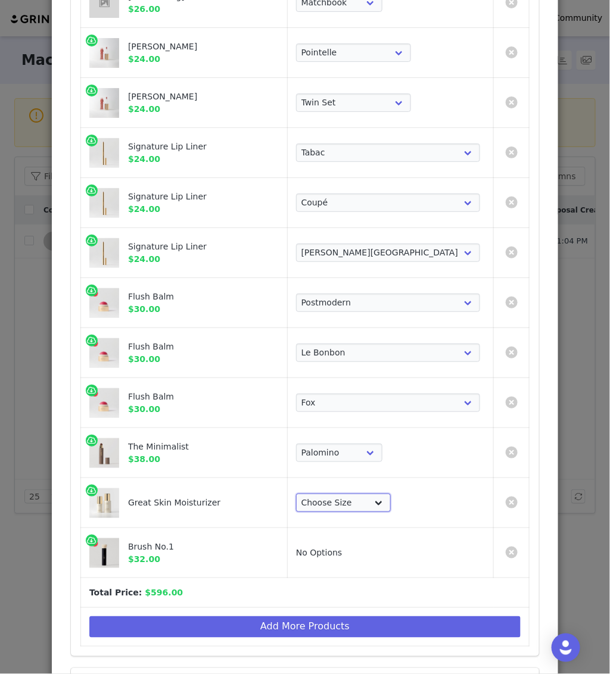
select select "27326600"
click at [356, 494] on select "Choose Size Full-Size (50ml) Mini-Size (15ml)" at bounding box center [343, 503] width 95 height 19
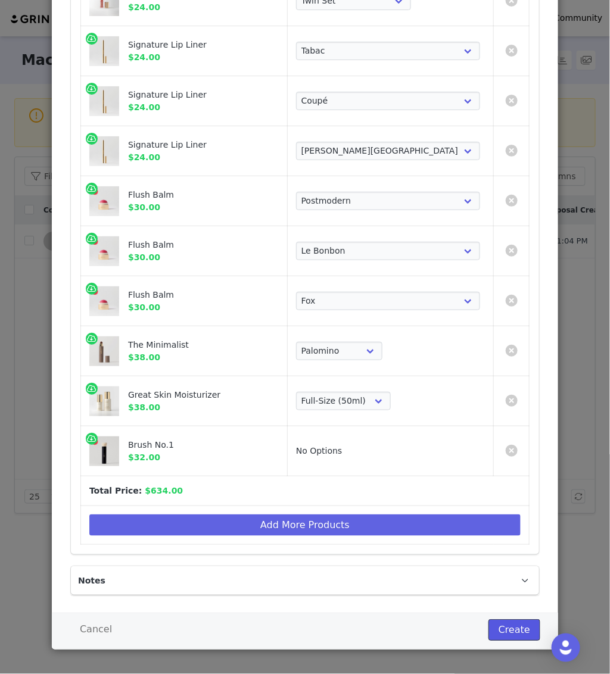
click at [517, 620] on button "Create" at bounding box center [514, 629] width 52 height 21
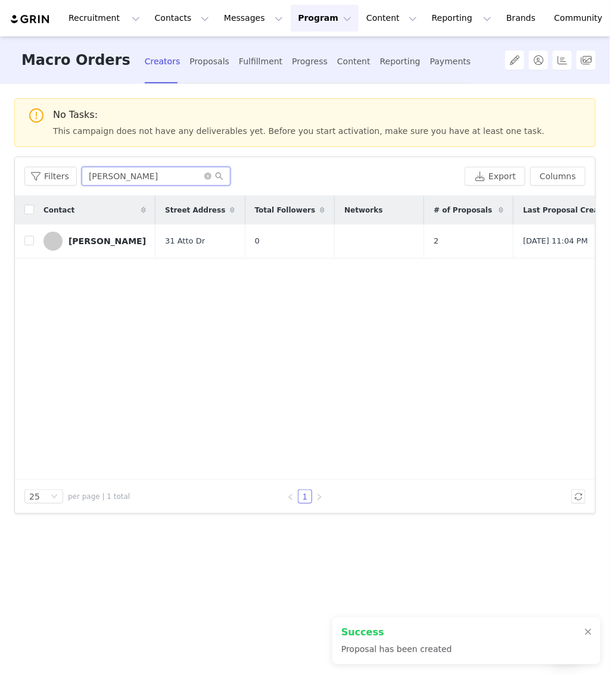
click at [141, 170] on input "[PERSON_NAME]" at bounding box center [156, 176] width 149 height 19
click at [239, 66] on div "Fulfillment" at bounding box center [260, 62] width 43 height 32
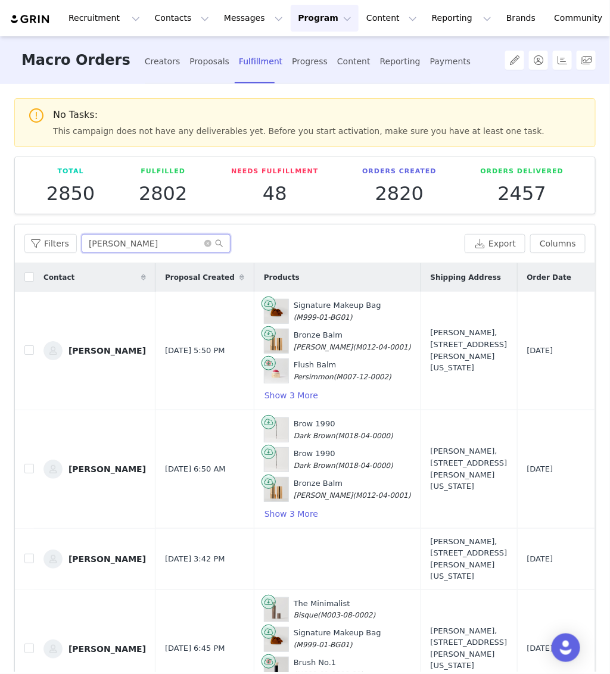
click at [143, 241] on input "[PERSON_NAME]" at bounding box center [156, 243] width 149 height 19
paste input "[PERSON_NAME]"
type input "[PERSON_NAME]"
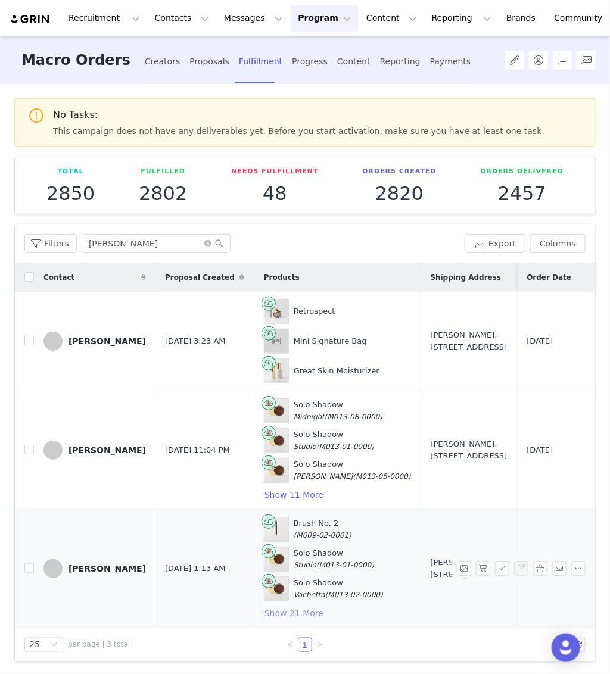
click at [301, 611] on button "Show 21 More" at bounding box center [294, 613] width 60 height 14
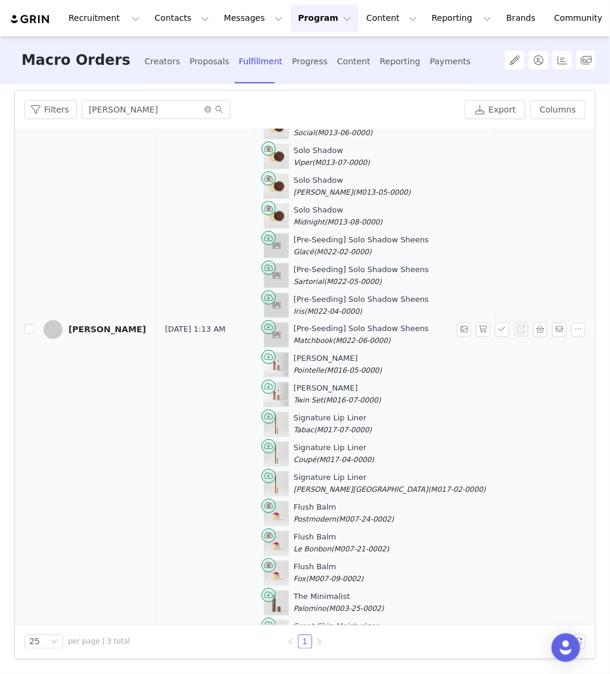
scroll to position [396, 0]
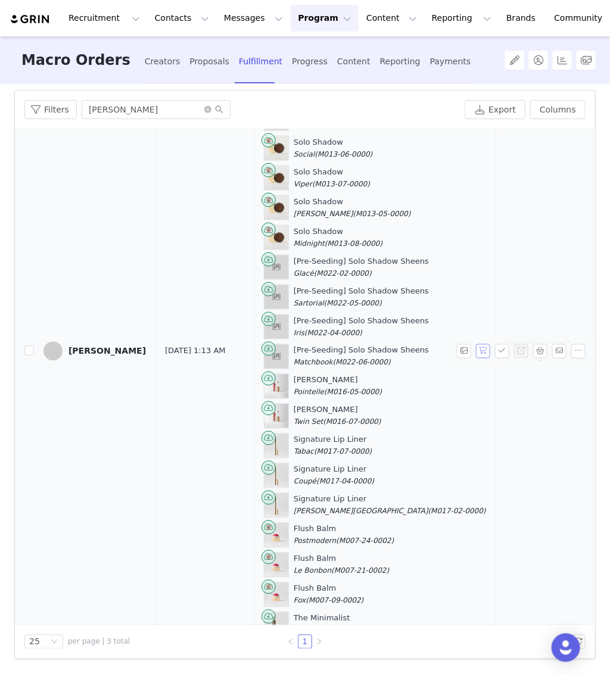
click at [481, 351] on button "button" at bounding box center [483, 351] width 14 height 14
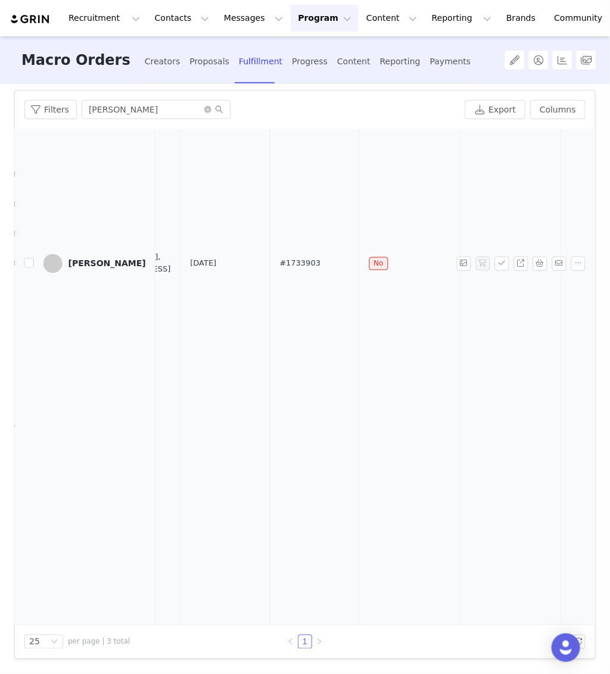
scroll to position [134, 0]
click at [280, 258] on span "#1733903" at bounding box center [300, 264] width 41 height 12
copy span "#1733903"
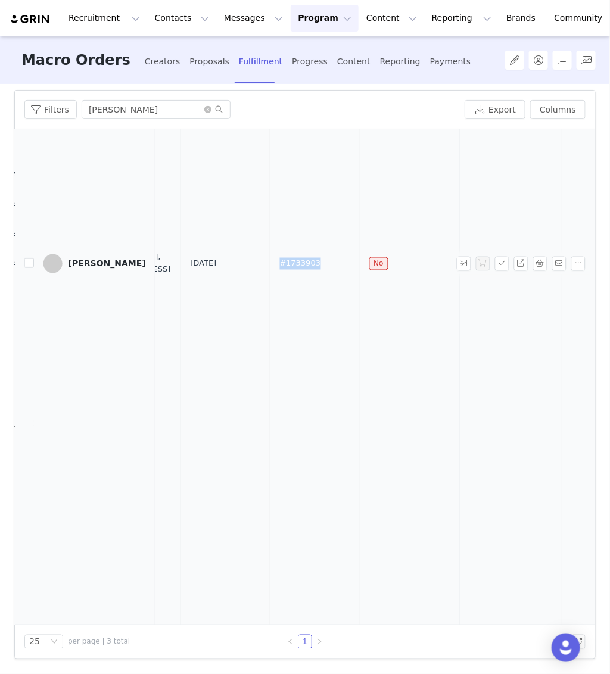
click at [130, 259] on div "[PERSON_NAME]" at bounding box center [106, 264] width 77 height 10
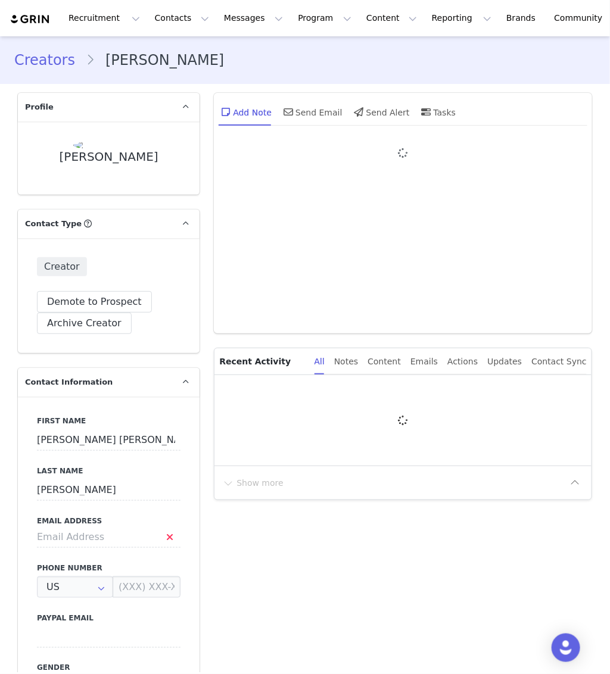
type input "+1 ([GEOGRAPHIC_DATA])"
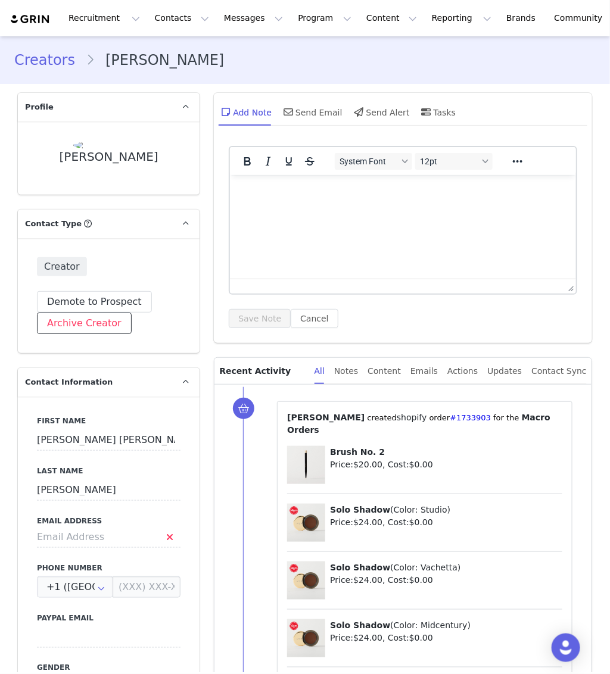
click at [104, 317] on button "Archive Creator" at bounding box center [84, 323] width 95 height 21
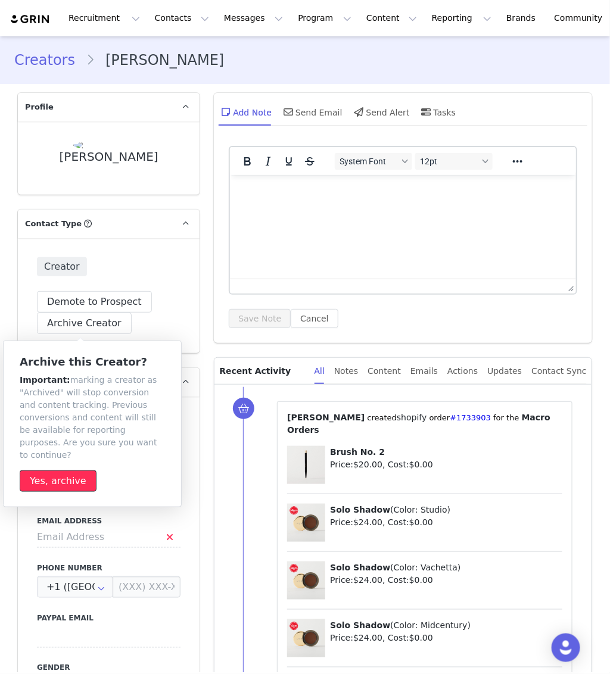
click at [80, 470] on button "Yes, archive" at bounding box center [58, 480] width 77 height 21
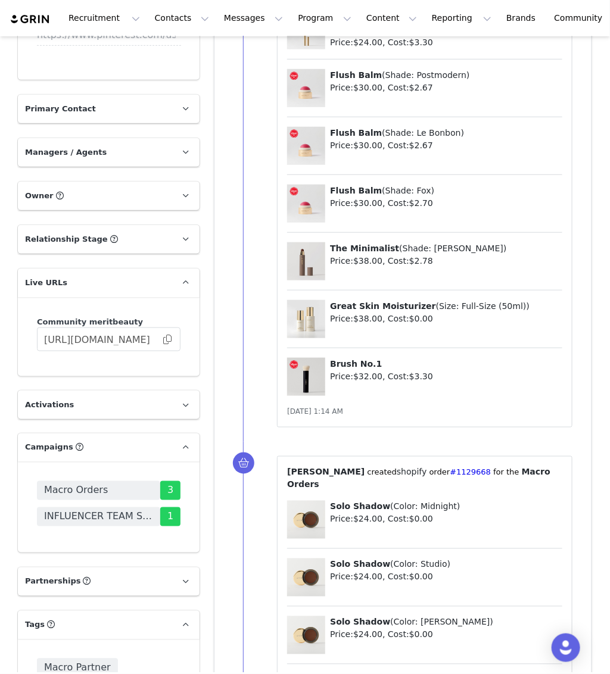
scroll to position [1419, 0]
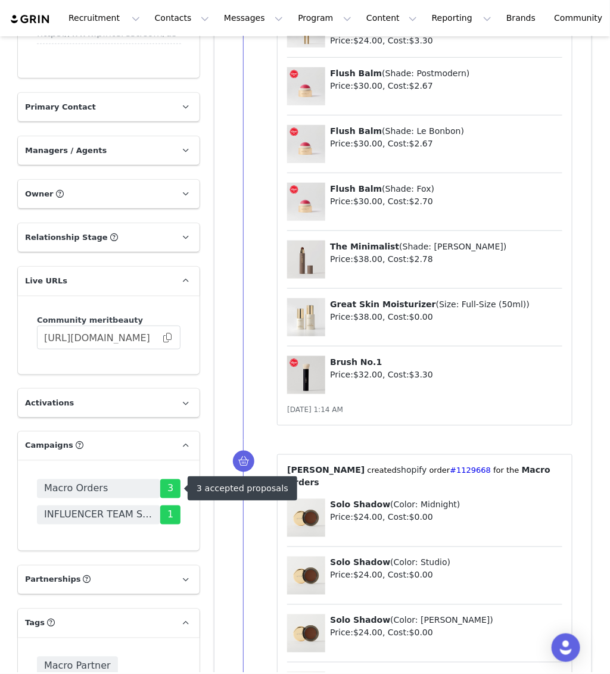
click at [115, 488] on span "Macro Orders" at bounding box center [98, 488] width 123 height 19
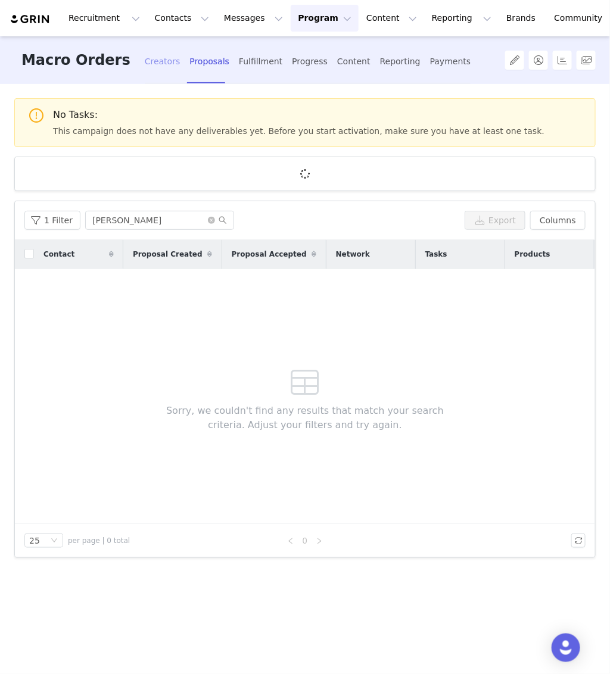
click at [145, 57] on div "Creators" at bounding box center [163, 62] width 36 height 32
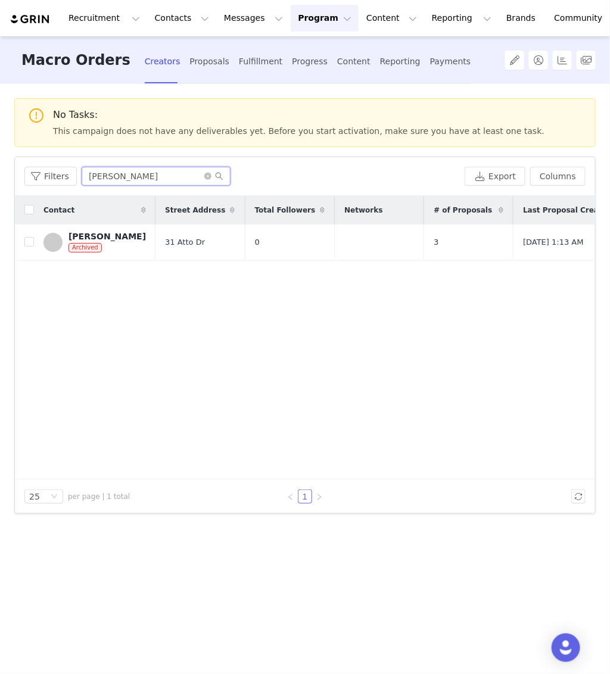
click at [133, 180] on input "[PERSON_NAME]" at bounding box center [156, 176] width 149 height 19
paste input "[PERSON_NAME]"
type input "[PERSON_NAME]"
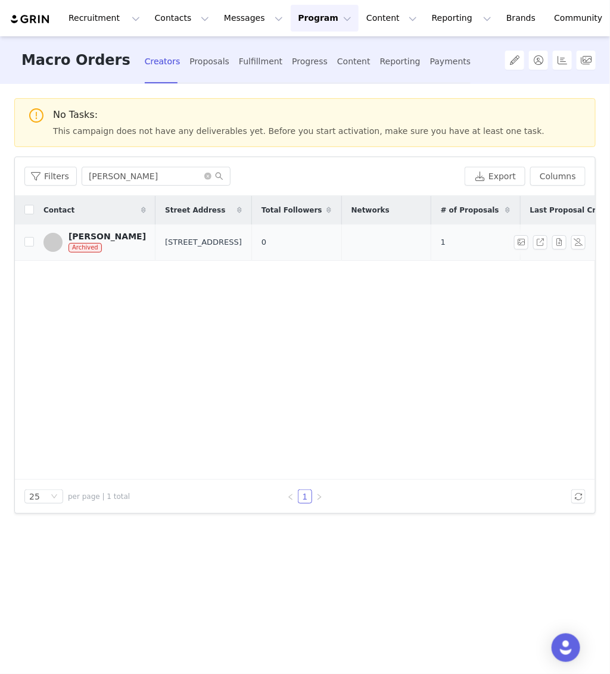
click at [107, 238] on div "[PERSON_NAME]" at bounding box center [106, 237] width 77 height 10
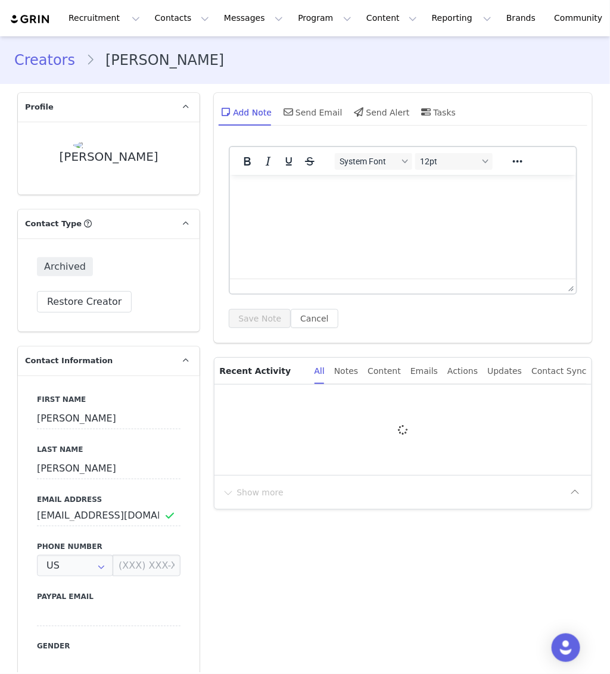
type input "+1 ([GEOGRAPHIC_DATA])"
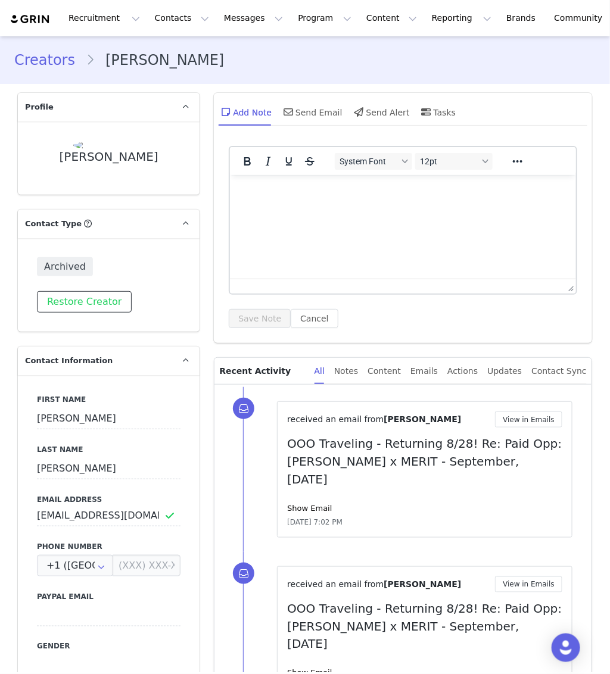
click at [102, 302] on button "Restore Creator" at bounding box center [84, 301] width 95 height 21
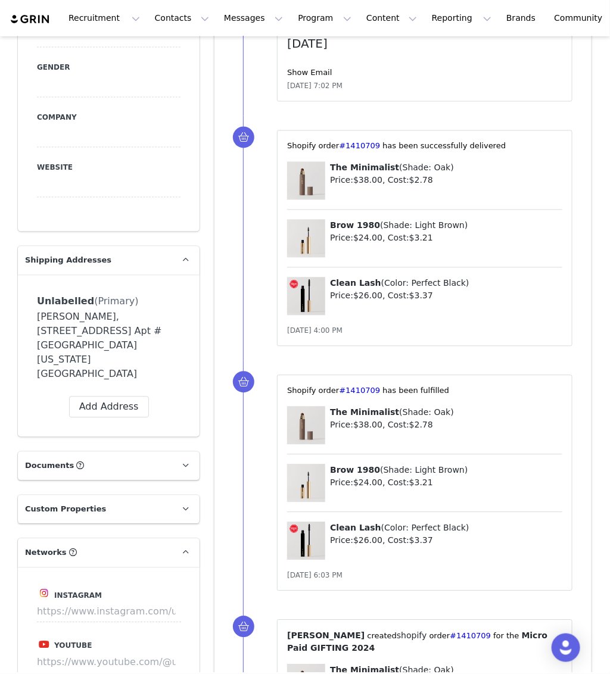
scroll to position [728, 0]
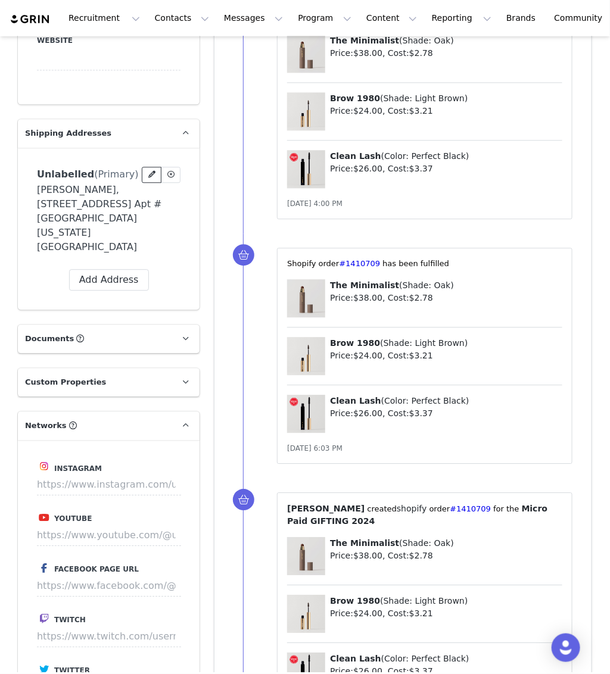
click at [154, 171] on icon at bounding box center [151, 174] width 7 height 7
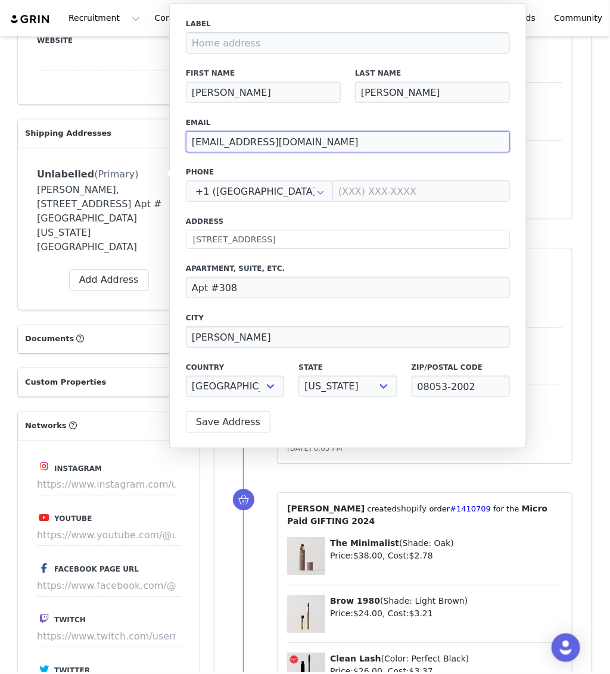
click at [264, 132] on input "[EMAIL_ADDRESS][DOMAIN_NAME]" at bounding box center [348, 141] width 324 height 21
paste input "influencerorders@meritbeauty"
type input "[EMAIL_ADDRESS][DOMAIN_NAME]"
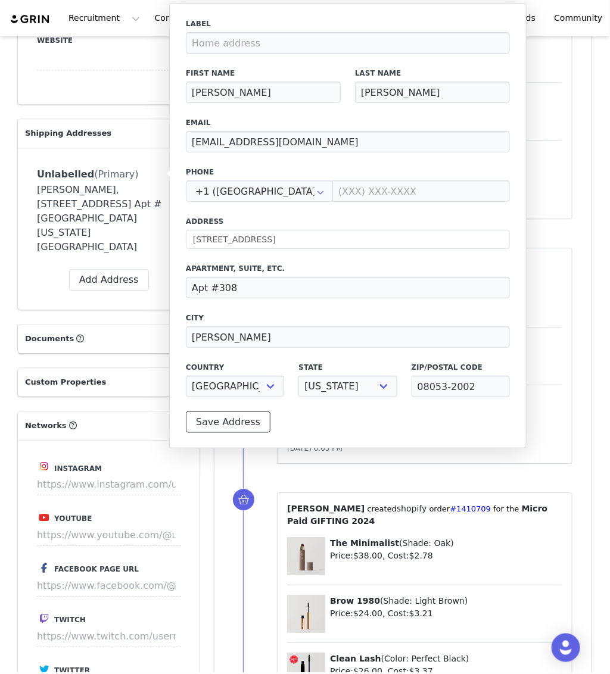
click at [232, 418] on button "Save Address" at bounding box center [228, 421] width 85 height 21
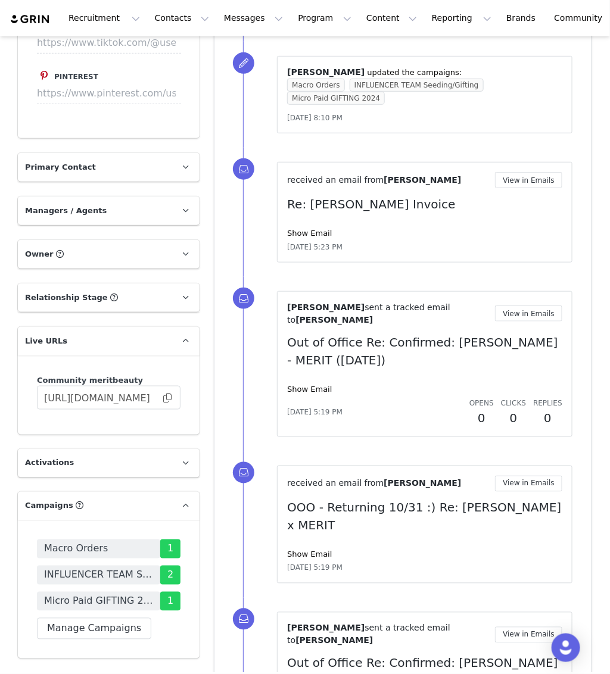
scroll to position [1613, 0]
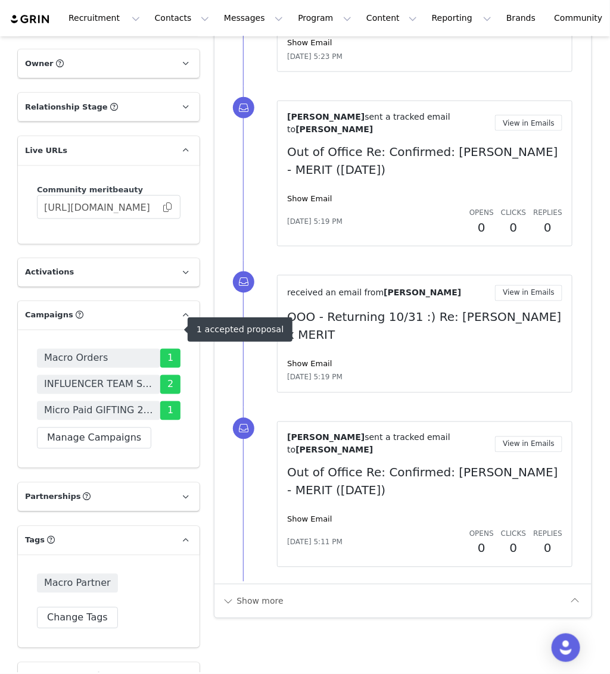
click at [64, 351] on span "Macro Orders" at bounding box center [76, 358] width 64 height 14
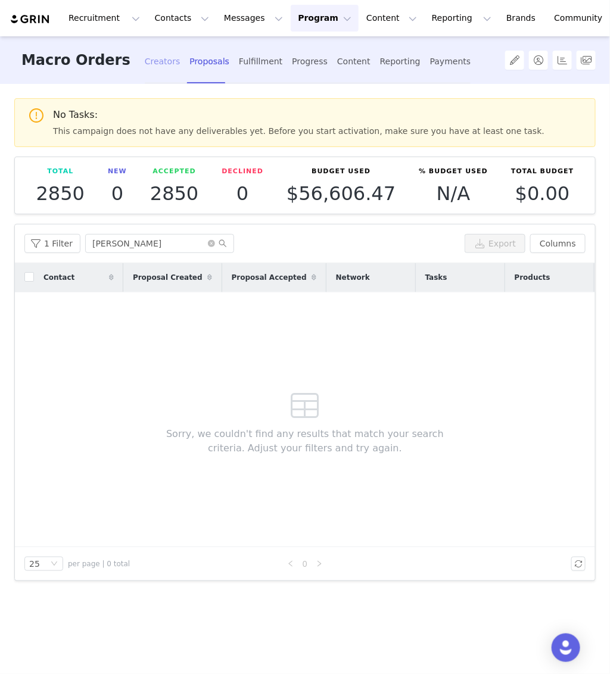
click at [145, 54] on div "Creators" at bounding box center [163, 62] width 36 height 32
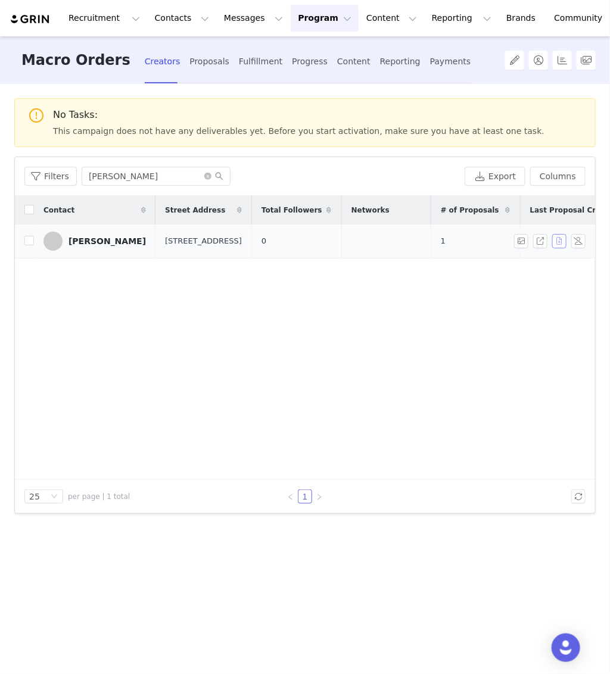
click at [557, 246] on button "button" at bounding box center [559, 241] width 14 height 14
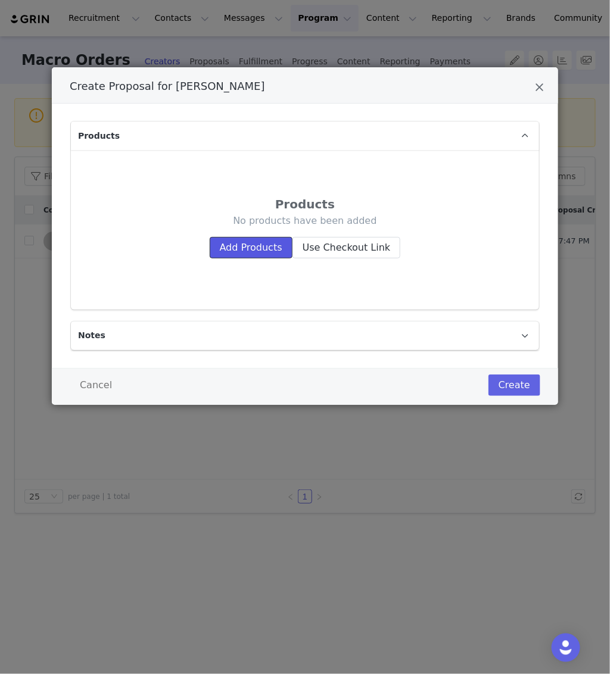
click at [251, 237] on button "Add Products" at bounding box center [251, 247] width 83 height 21
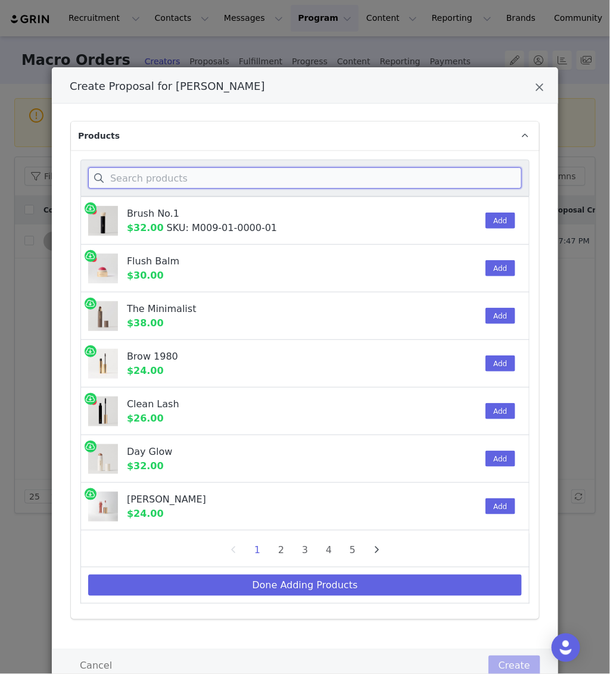
click at [160, 182] on input "Create Proposal for Briana Tilden" at bounding box center [305, 177] width 434 height 21
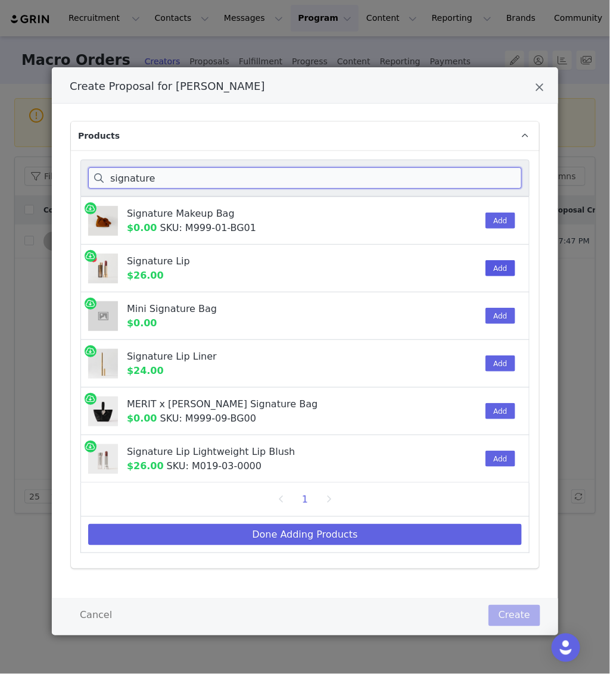
type input "signature"
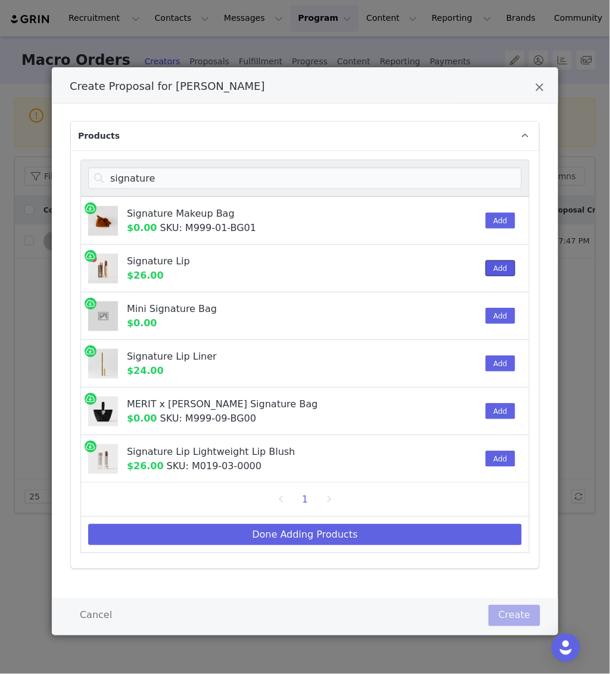
click at [498, 266] on button "Add" at bounding box center [499, 268] width 29 height 16
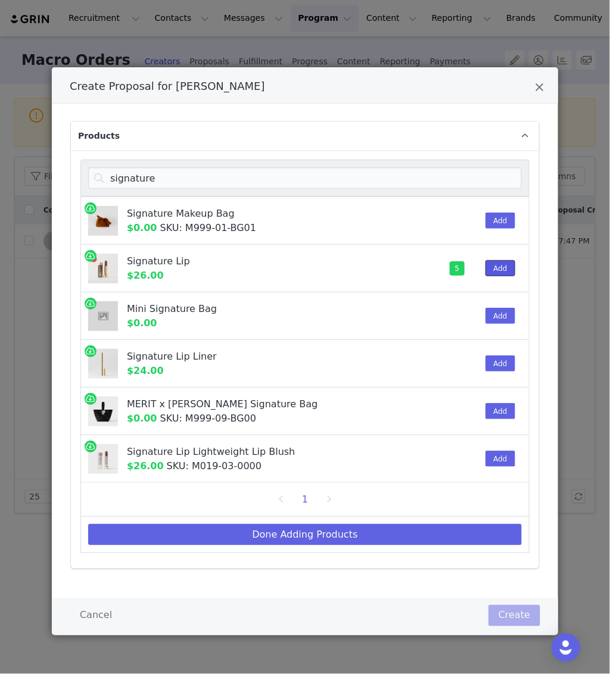
click at [498, 266] on button "Add" at bounding box center [499, 268] width 29 height 16
click at [501, 268] on button "Add" at bounding box center [499, 268] width 29 height 16
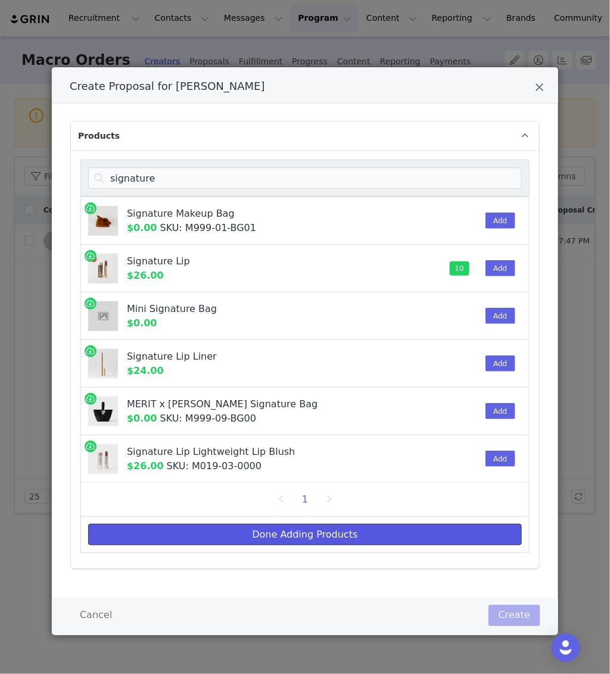
click at [345, 532] on button "Done Adding Products" at bounding box center [305, 534] width 434 height 21
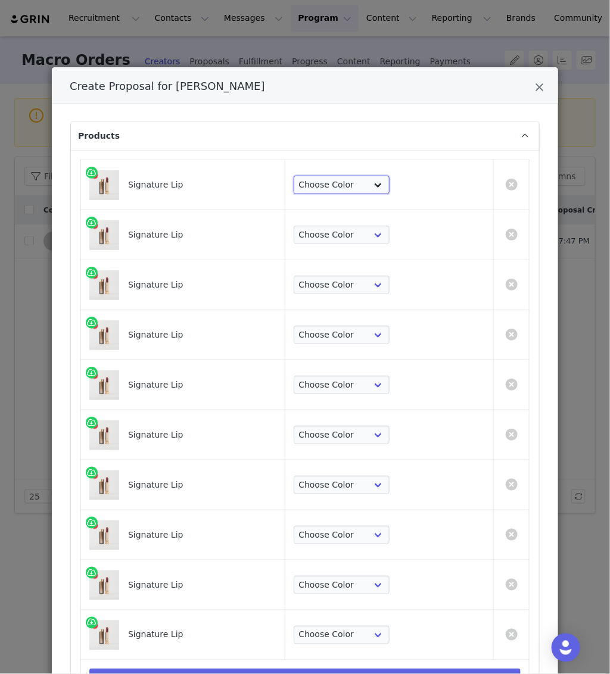
click at [373, 177] on select "Choose Color Slip Millennial L'Avenue Baby Tiger 1990 Ginger Equestrian Maison …" at bounding box center [342, 185] width 96 height 19
select select "22808446"
click at [307, 176] on select "Choose Color Slip Millennial L'Avenue Baby Tiger 1990 Ginger Equestrian Maison …" at bounding box center [342, 185] width 96 height 19
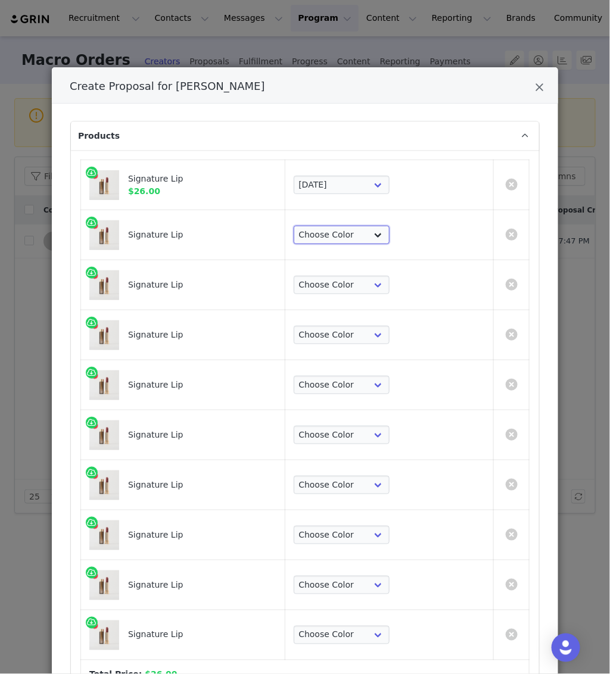
click at [338, 233] on select "Choose Color Slip Millennial L'Avenue Baby Tiger 1990 Ginger Equestrian Maison …" at bounding box center [342, 235] width 96 height 19
select select "22808446"
click at [307, 226] on select "Choose Color Slip Millennial L'Avenue Baby Tiger 1990 Ginger Equestrian Maison …" at bounding box center [342, 235] width 96 height 19
click at [358, 287] on select "Choose Color Slip Millennial L'Avenue Baby Tiger 1990 Ginger Equestrian Maison …" at bounding box center [342, 285] width 96 height 19
select select "22808443"
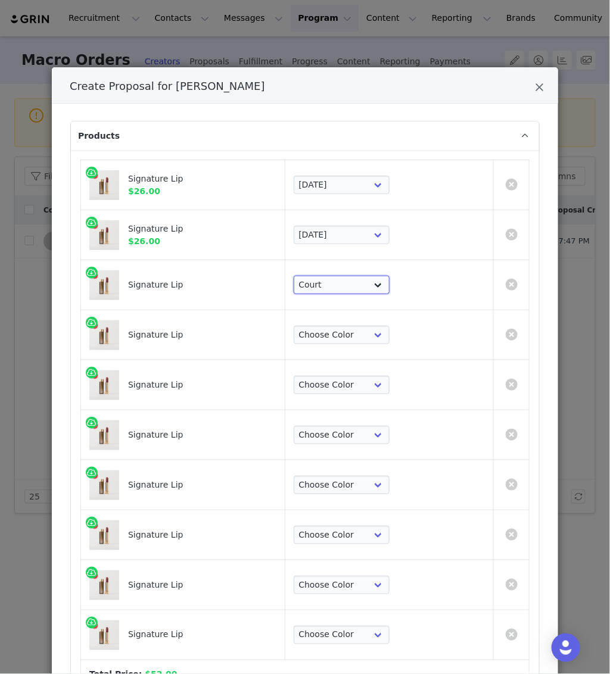
click at [307, 276] on select "Choose Color Slip Millennial L'Avenue Baby Tiger 1990 Ginger Equestrian Maison …" at bounding box center [342, 285] width 96 height 19
click at [351, 332] on select "Choose Color Slip Millennial L'Avenue Baby Tiger 1990 Ginger Equestrian Maison …" at bounding box center [342, 335] width 96 height 19
select select "22808443"
click at [307, 326] on select "Choose Color Slip Millennial L'Avenue Baby Tiger 1990 Ginger Equestrian Maison …" at bounding box center [342, 335] width 96 height 19
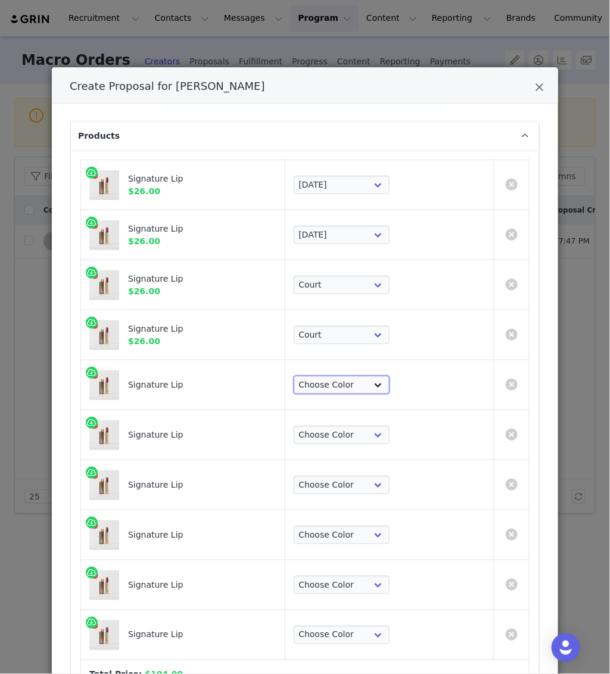
click at [345, 384] on select "Choose Color Slip Millennial L'Avenue Baby Tiger 1990 Ginger Equestrian Maison …" at bounding box center [342, 385] width 96 height 19
select select "22808442"
click at [307, 376] on select "Choose Color Slip Millennial L'Avenue Baby Tiger 1990 Ginger Equestrian Maison …" at bounding box center [342, 385] width 96 height 19
click at [357, 431] on select "Choose Color Slip Millennial L'Avenue Baby Tiger 1990 Ginger Equestrian Maison …" at bounding box center [342, 435] width 96 height 19
select select "22808442"
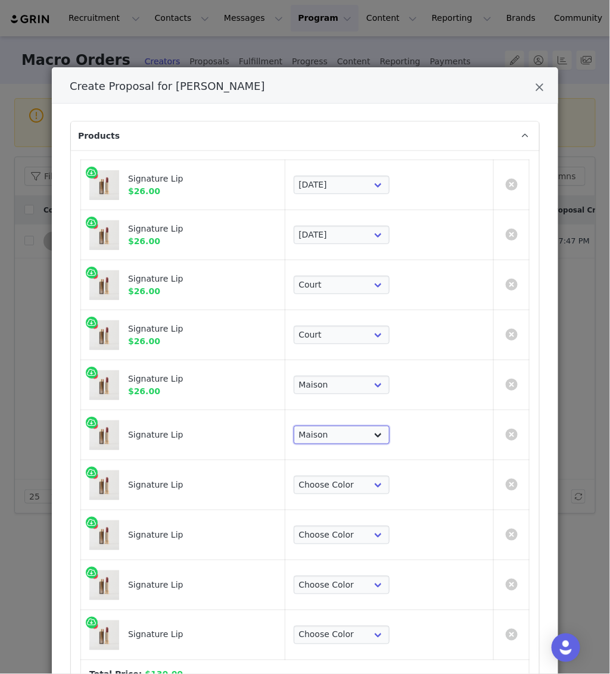
click at [307, 426] on select "Choose Color Slip Millennial L'Avenue Baby Tiger 1990 Ginger Equestrian Maison …" at bounding box center [342, 435] width 96 height 19
click at [339, 476] on select "Choose Color Slip Millennial L'Avenue Baby Tiger 1990 Ginger Equestrian Maison …" at bounding box center [342, 485] width 96 height 19
select select "22808444"
click at [307, 476] on select "Choose Color Slip Millennial L'Avenue Baby Tiger 1990 Ginger Equestrian Maison …" at bounding box center [342, 485] width 96 height 19
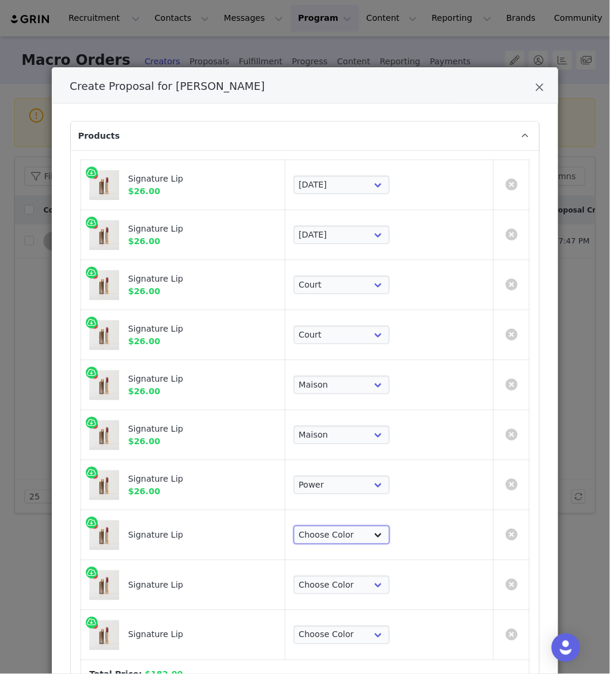
click at [333, 537] on select "Choose Color Slip Millennial L'Avenue Baby Tiger 1990 Ginger Equestrian Maison …" at bounding box center [342, 535] width 96 height 19
select select "22808444"
click at [307, 526] on select "Choose Color Slip Millennial L'Avenue Baby Tiger 1990 Ginger Equestrian Maison …" at bounding box center [342, 535] width 96 height 19
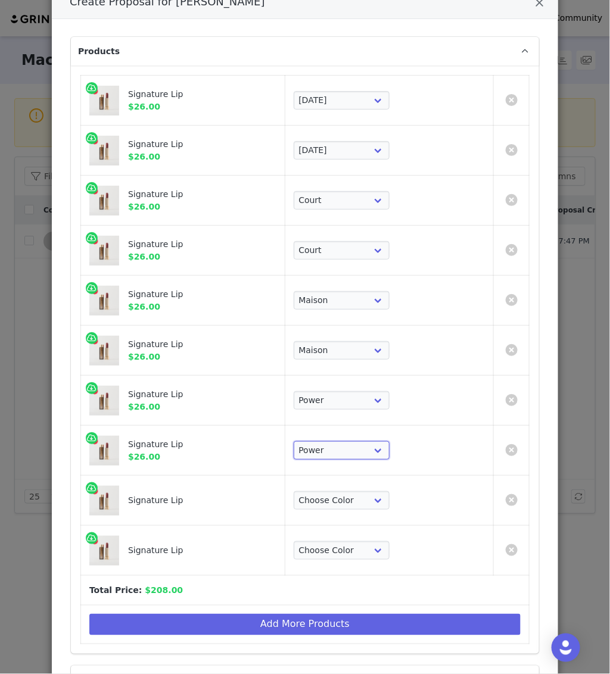
scroll to position [88, 0]
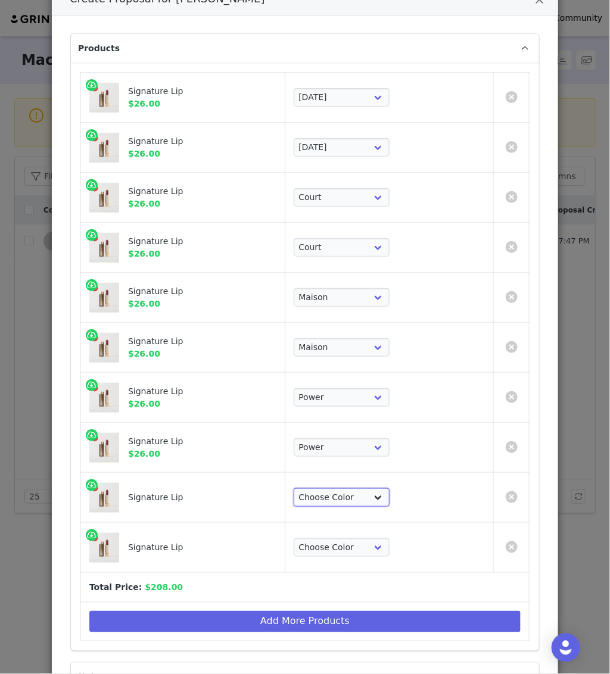
click at [367, 495] on select "Choose Color Slip Millennial L'Avenue Baby Tiger 1990 Ginger Equestrian Maison …" at bounding box center [342, 497] width 96 height 19
select select "22808441"
click at [307, 488] on select "Choose Color Slip Millennial L'Avenue Baby Tiger 1990 Ginger Equestrian Maison …" at bounding box center [342, 497] width 96 height 19
click at [354, 544] on select "Choose Color Slip Millennial L'Avenue Baby Tiger 1990 Ginger Equestrian Maison …" at bounding box center [342, 547] width 96 height 19
select select "22808441"
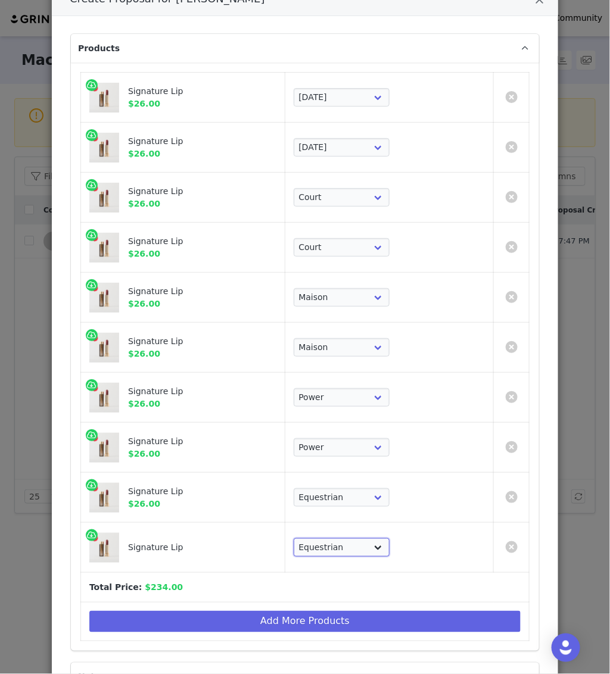
click at [307, 538] on select "Choose Color Slip Millennial L'Avenue Baby Tiger 1990 Ginger Equestrian Maison …" at bounding box center [342, 547] width 96 height 19
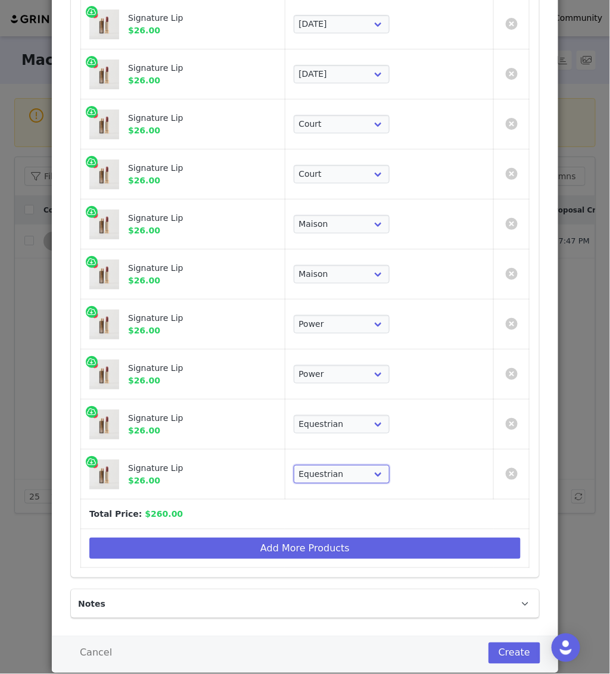
scroll to position [186, 0]
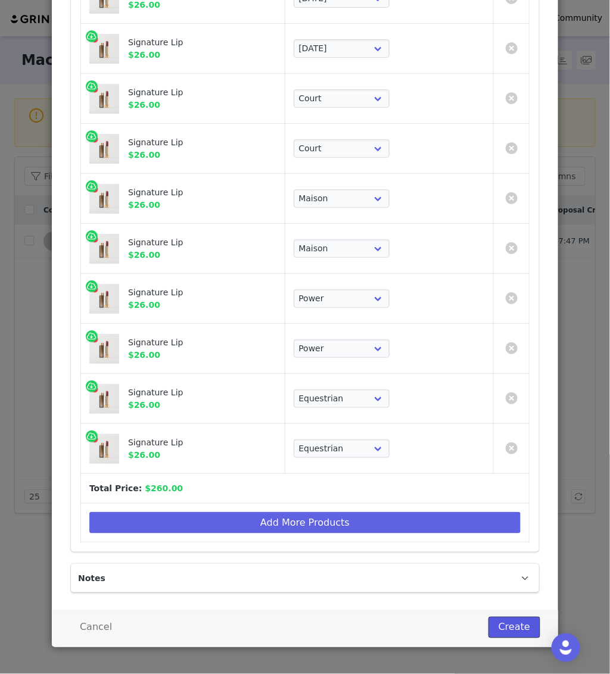
click at [522, 626] on button "Create" at bounding box center [514, 627] width 52 height 21
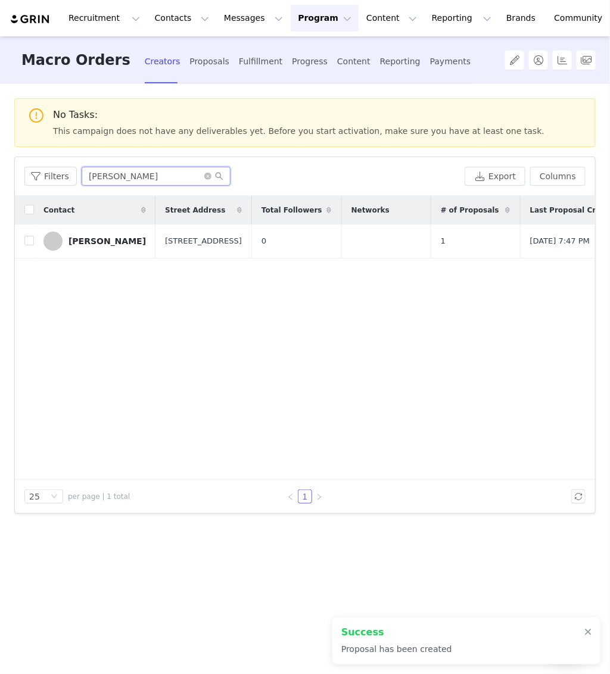
click at [116, 172] on input "[PERSON_NAME]" at bounding box center [156, 176] width 149 height 19
click at [239, 66] on div "Fulfillment" at bounding box center [260, 62] width 43 height 32
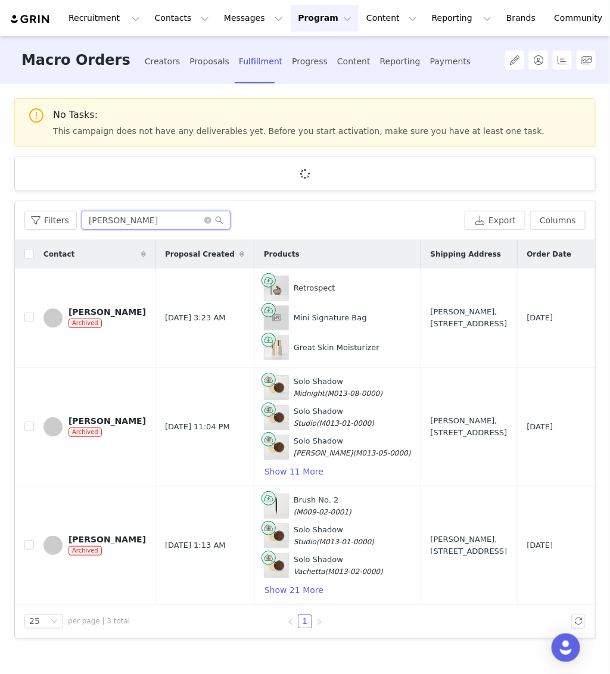
click at [160, 225] on input "[PERSON_NAME]" at bounding box center [156, 220] width 149 height 19
paste input "[PERSON_NAME]"
type input "[PERSON_NAME]"
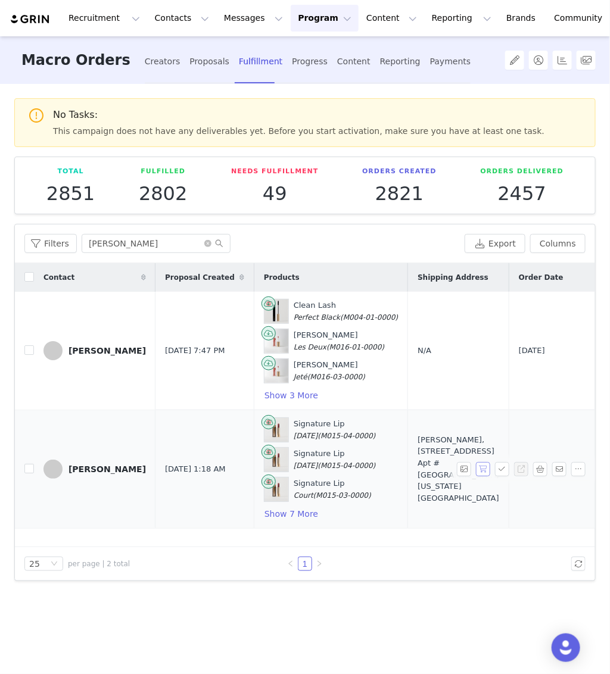
click at [479, 469] on button "button" at bounding box center [483, 469] width 14 height 14
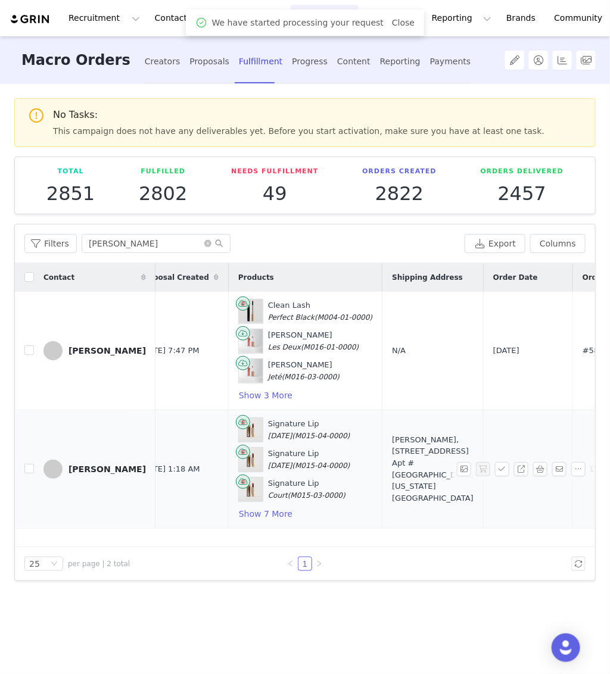
scroll to position [0, 254]
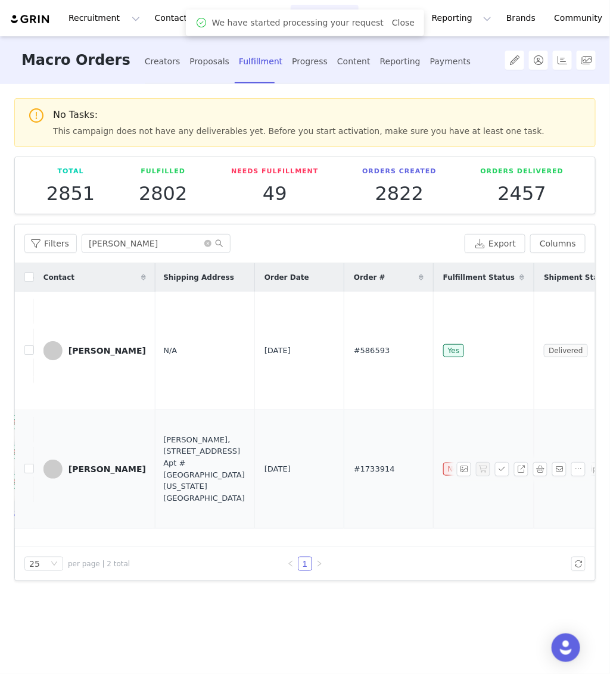
click at [354, 467] on span "#1733914" at bounding box center [374, 469] width 41 height 12
copy span "#1733914"
click at [354, 467] on span "#1733914" at bounding box center [374, 469] width 41 height 12
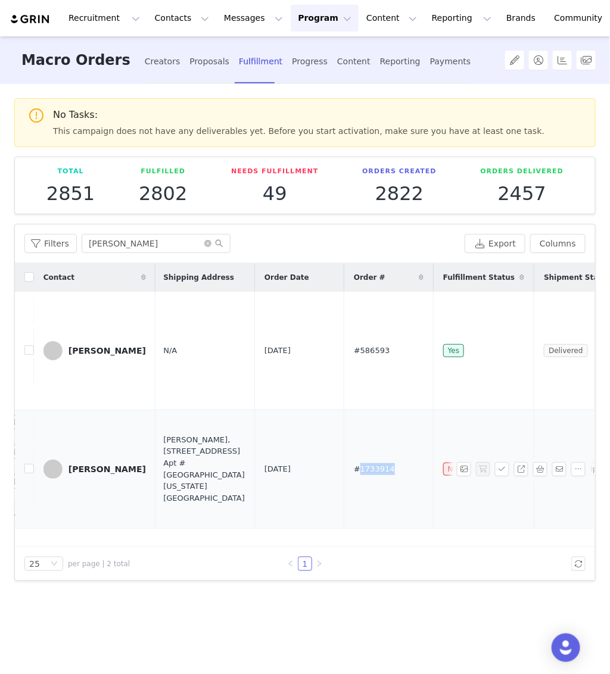
click at [354, 467] on span "#1733914" at bounding box center [374, 469] width 41 height 12
click at [89, 473] on link "[PERSON_NAME]" at bounding box center [94, 469] width 102 height 19
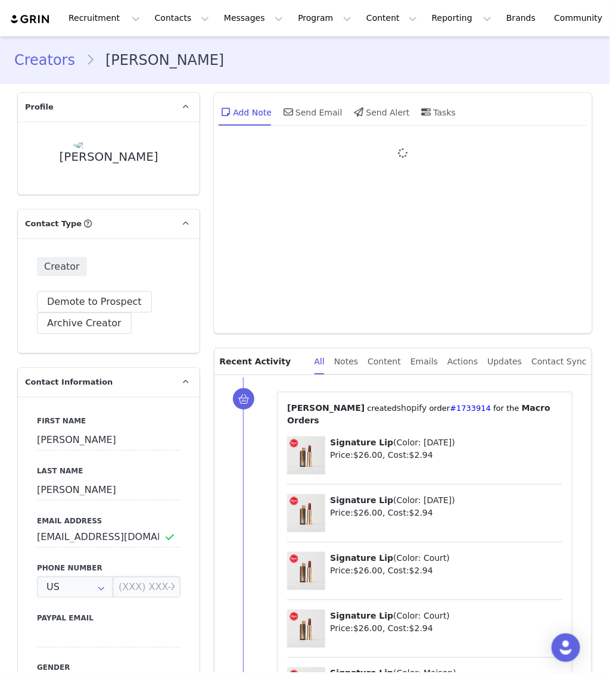
type input "+1 ([GEOGRAPHIC_DATA])"
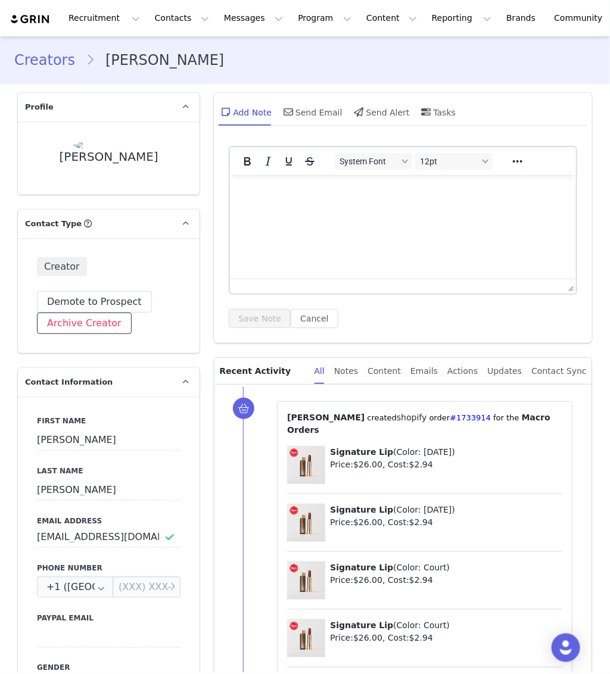
click at [99, 320] on button "Archive Creator" at bounding box center [84, 323] width 95 height 21
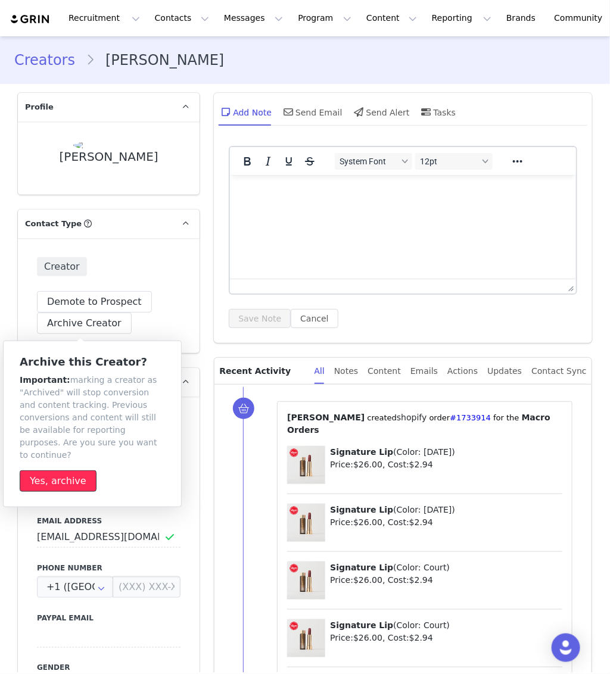
click at [81, 470] on button "Yes, archive" at bounding box center [58, 480] width 77 height 21
